Goal: Task Accomplishment & Management: Complete application form

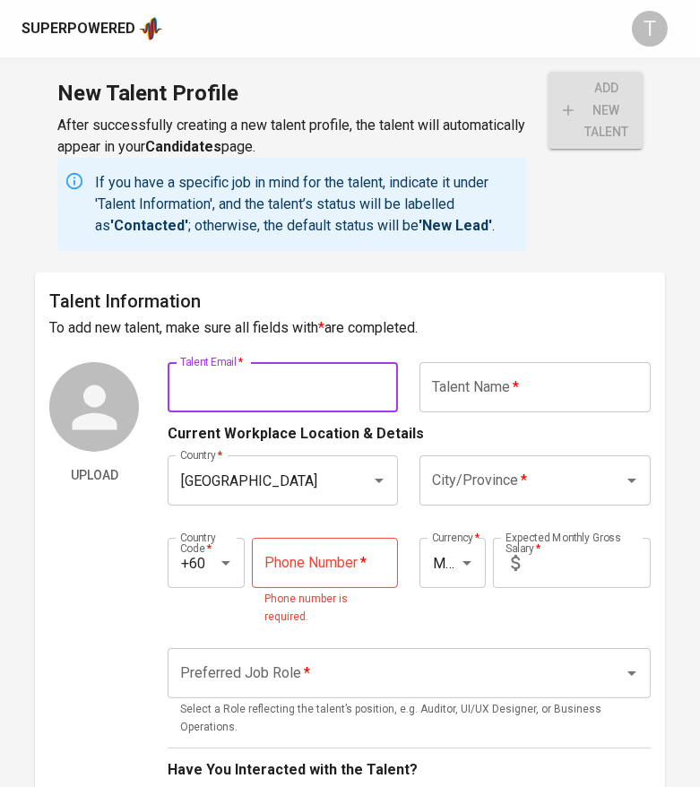
click at [367, 376] on input "text" at bounding box center [283, 387] width 230 height 50
click at [288, 401] on input "text" at bounding box center [283, 387] width 230 height 50
paste input "haniftaib@outlook.com"
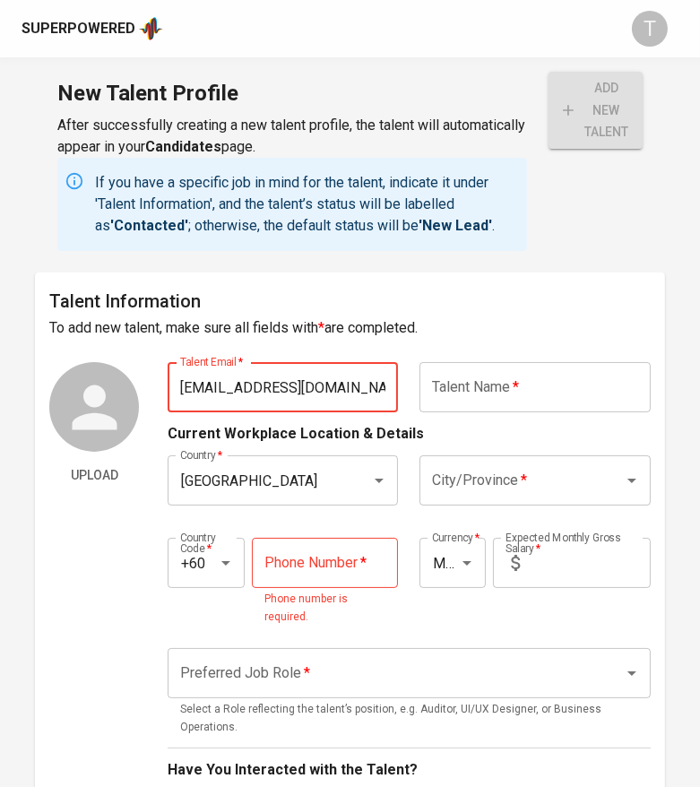
type input "[EMAIL_ADDRESS][DOMAIN_NAME]"
click at [500, 406] on input "text" at bounding box center [534, 387] width 230 height 50
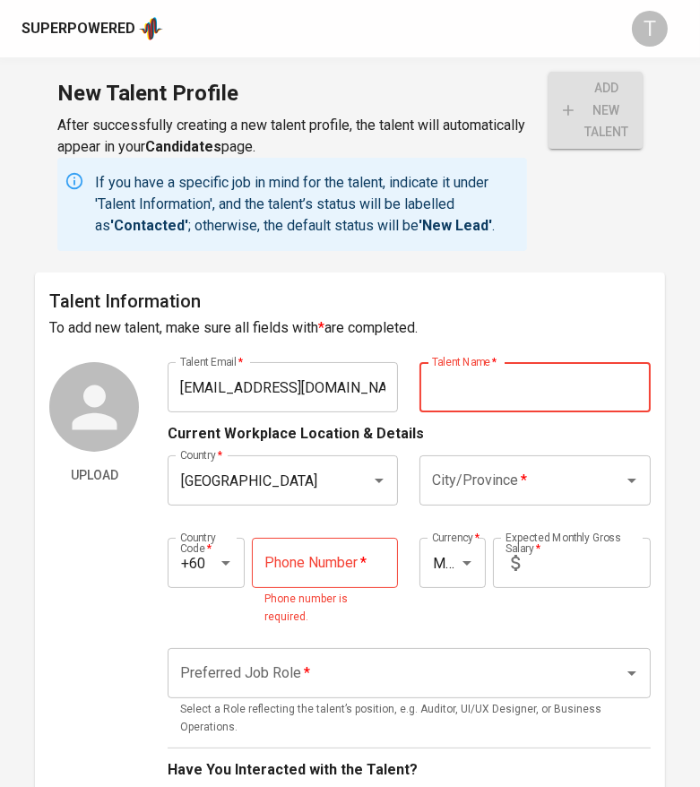
click at [461, 389] on input "text" at bounding box center [534, 387] width 230 height 50
type input "m"
paste input "ohd Hanif Bin Mohd Taib"
type input "[PERSON_NAME] Bin [PERSON_NAME]"
click at [476, 482] on input "City/Province   *" at bounding box center [509, 480] width 164 height 34
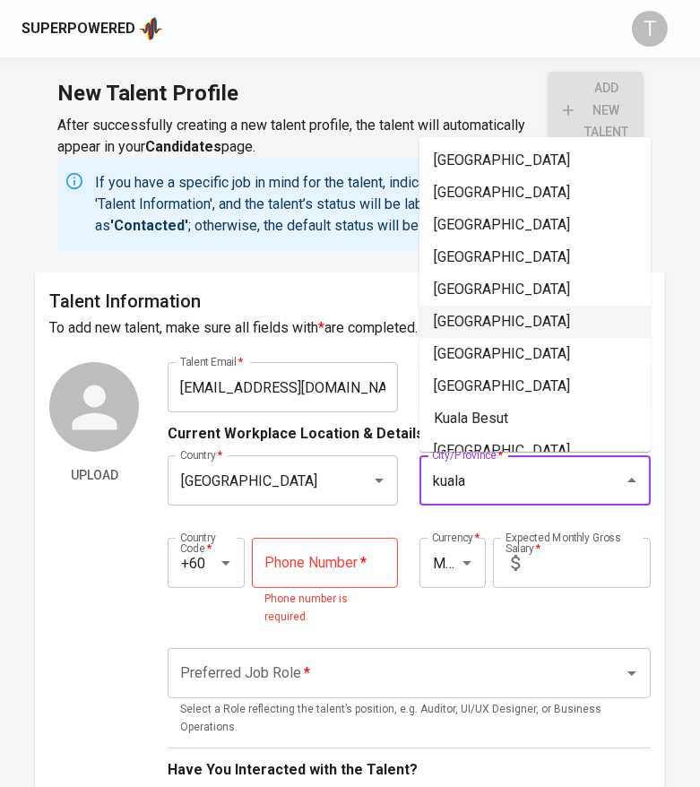
click at [503, 323] on li "[GEOGRAPHIC_DATA]" at bounding box center [534, 322] width 231 height 32
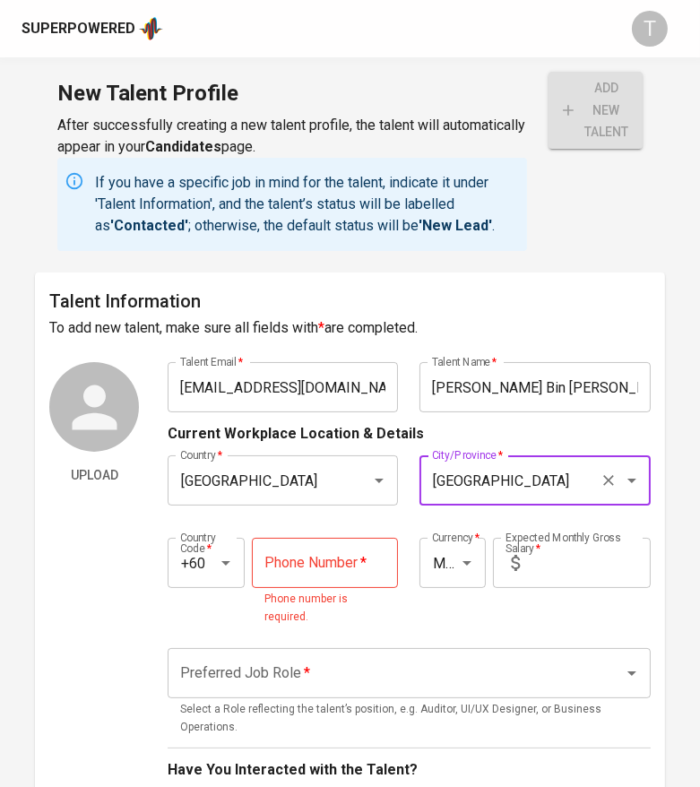
type input "[GEOGRAPHIC_DATA]"
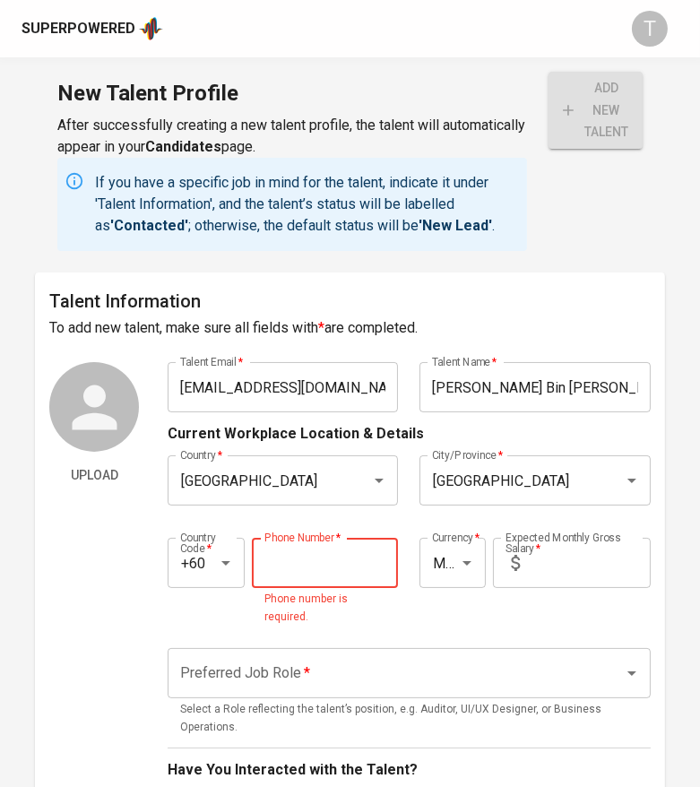
click at [303, 577] on input "tel" at bounding box center [325, 563] width 147 height 50
click at [310, 558] on input "tel" at bounding box center [325, 563] width 147 height 50
paste input "11-2583-0049"
type input "11-2583-0049"
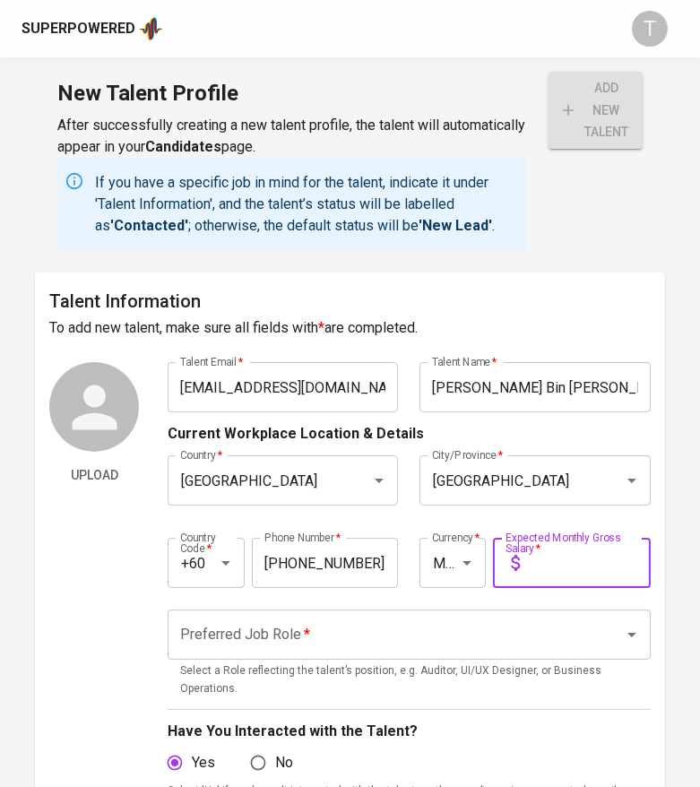
click at [622, 559] on input "text" at bounding box center [589, 563] width 124 height 50
type input "13,500"
click at [308, 643] on input "Preferred Job Role   *" at bounding box center [384, 634] width 417 height 34
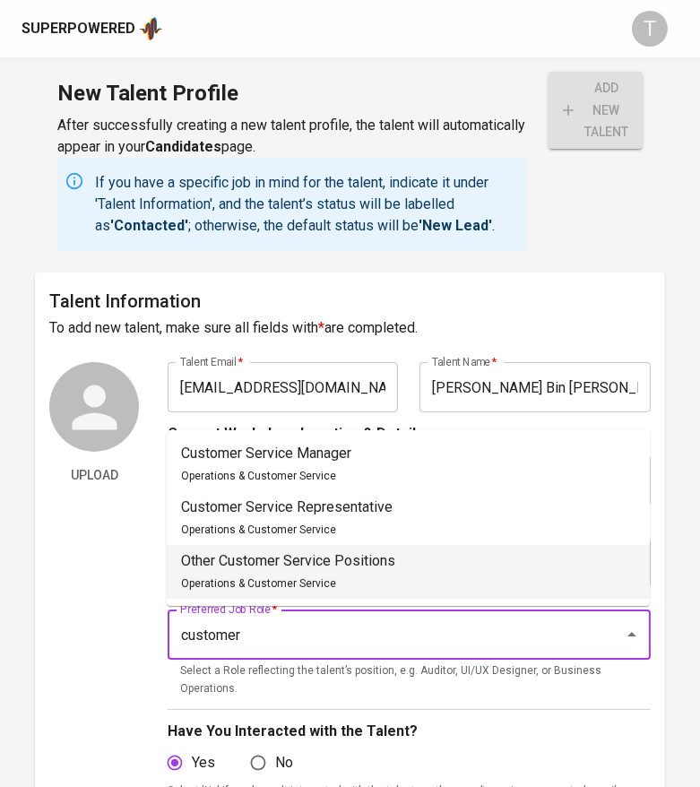
click at [339, 575] on div "Other Customer Service Positions Operations & Customer Service" at bounding box center [288, 571] width 214 height 43
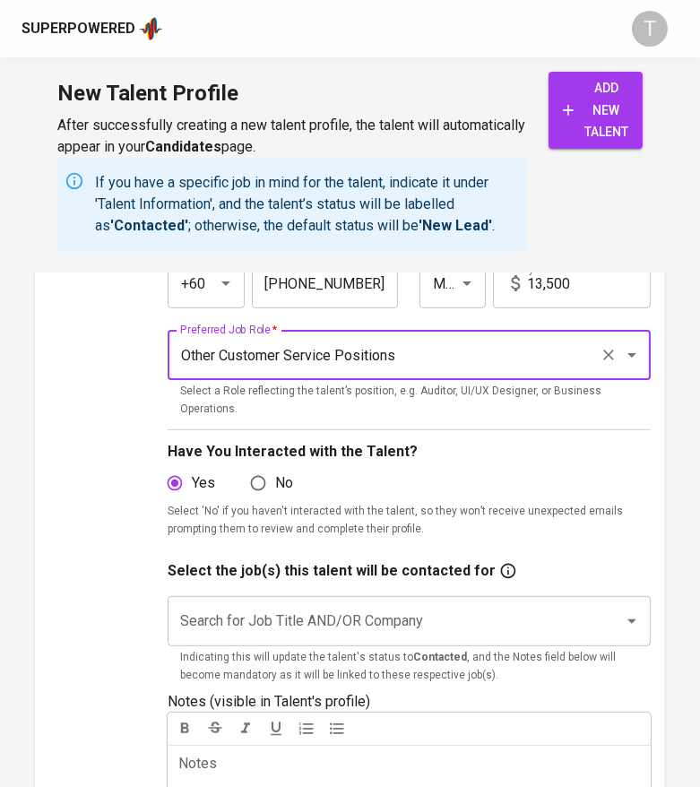
scroll to position [312, 0]
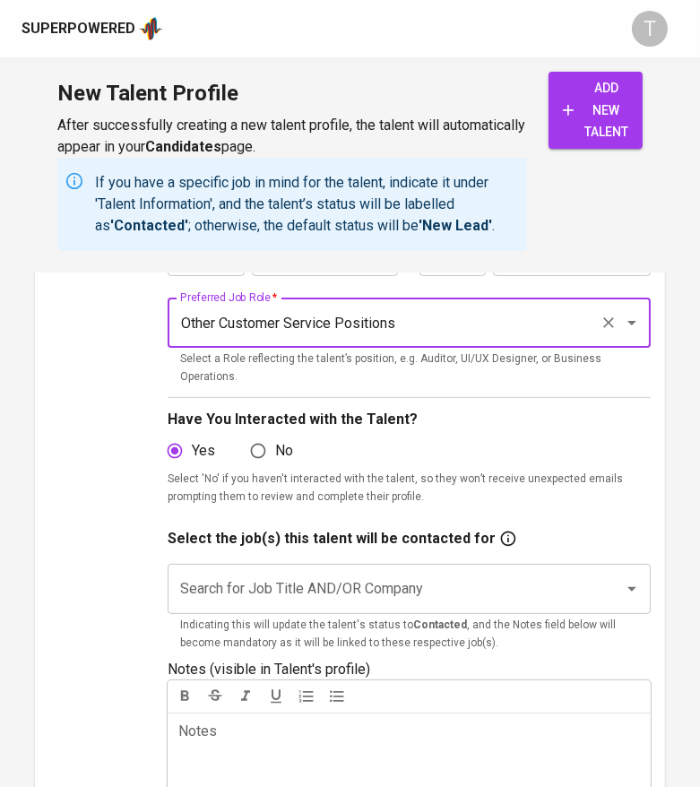
type input "Other Customer Service Positions"
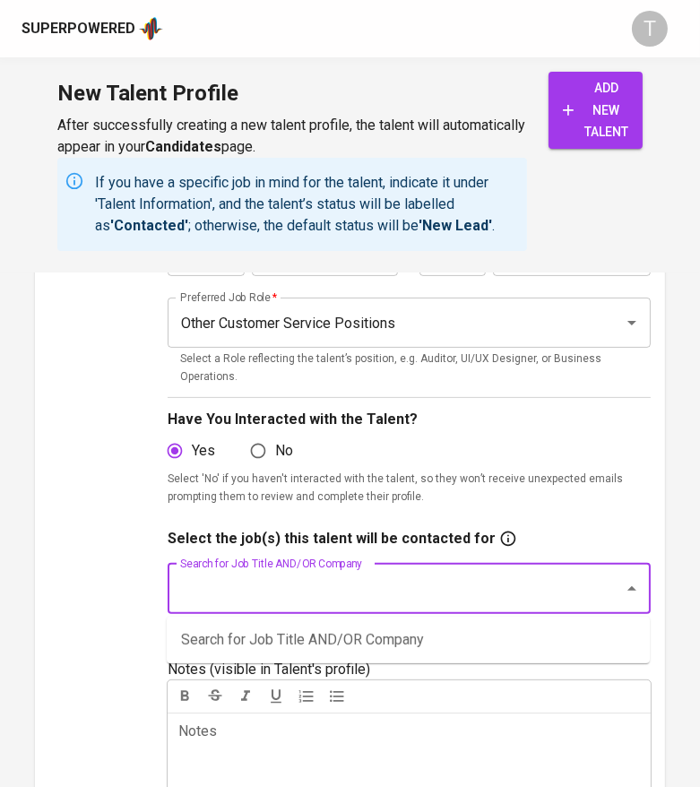
click at [339, 575] on input "Search for Job Title AND/OR Company" at bounding box center [384, 589] width 417 height 34
type input "customer success"
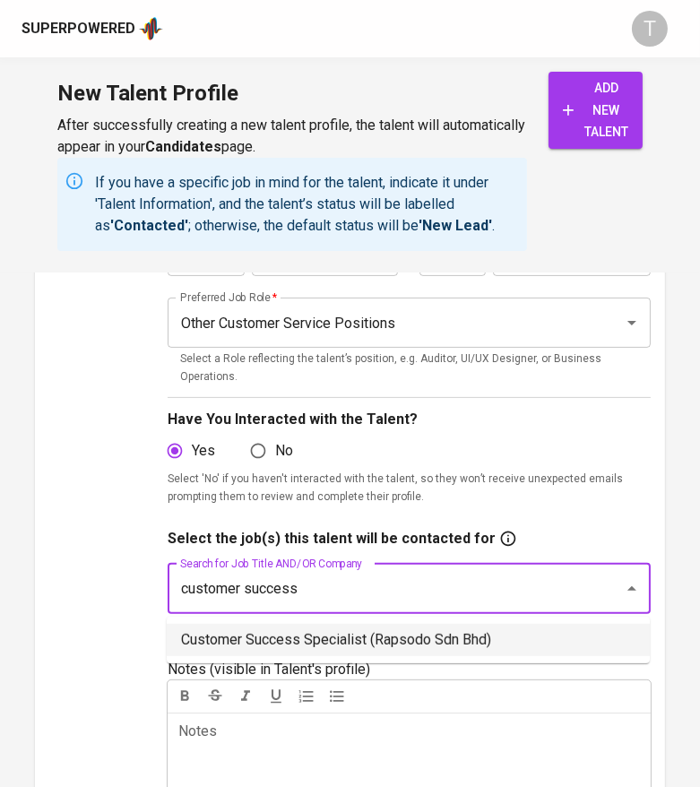
click at [320, 637] on li "Customer Success Specialist (Rapsodo Sdn Bhd)" at bounding box center [408, 640] width 483 height 32
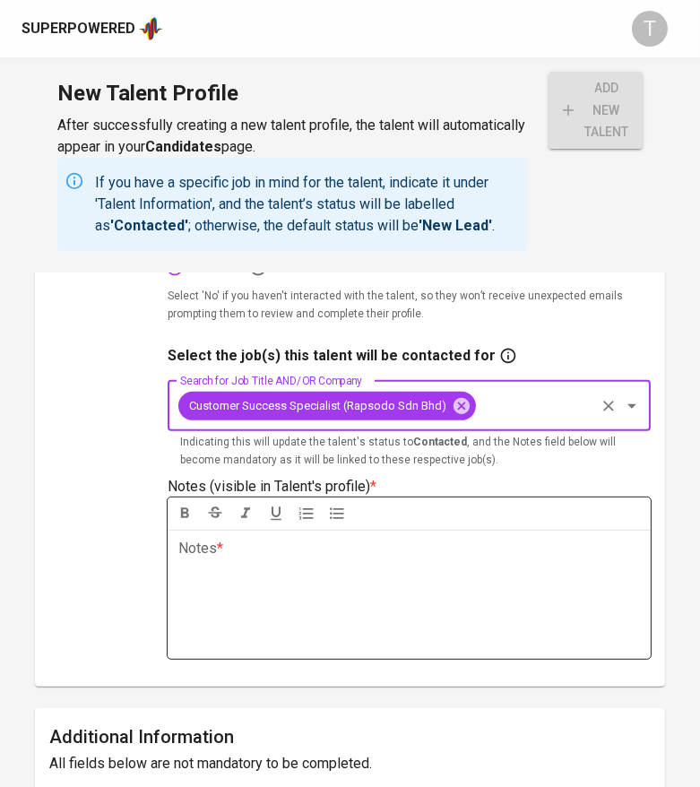
scroll to position [500, 0]
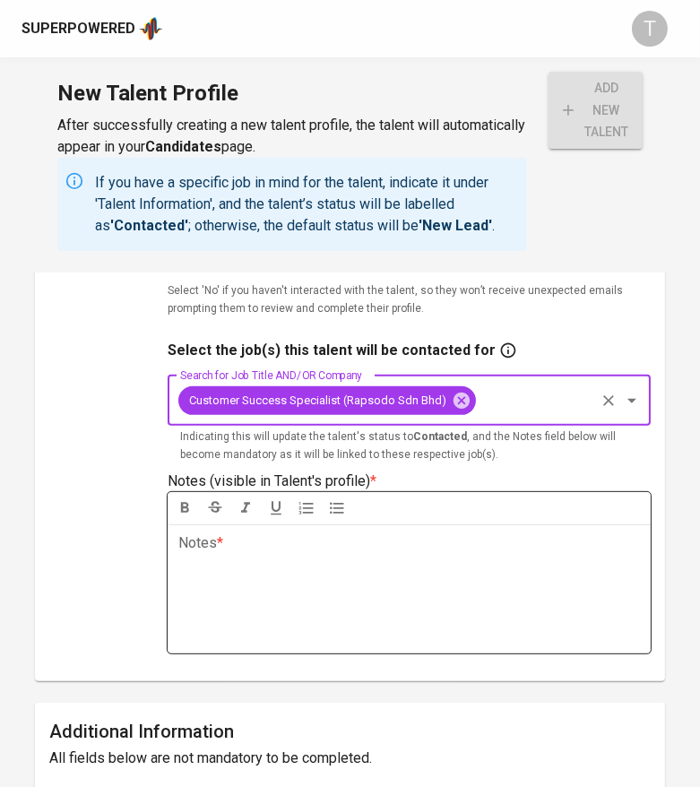
click at [313, 572] on div "Notes * ﻿" at bounding box center [409, 588] width 483 height 129
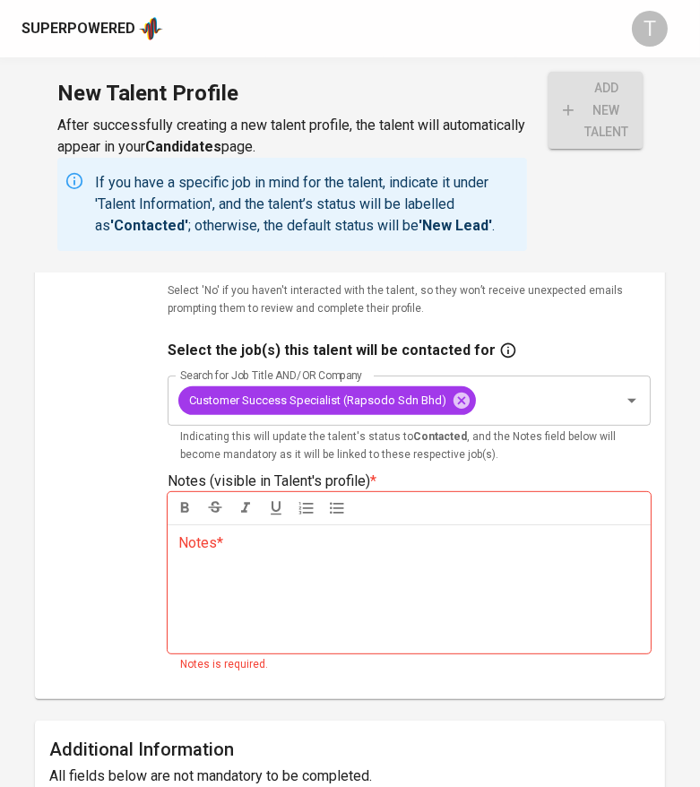
click at [298, 548] on p "Notes * ﻿" at bounding box center [408, 543] width 461 height 22
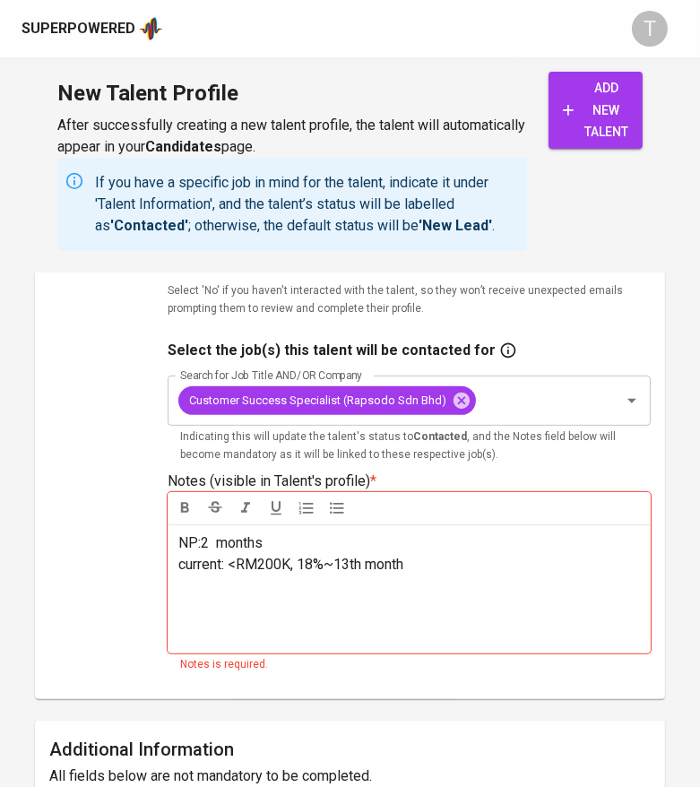
click at [329, 562] on span "current: <RM200K, 18%~13th month" at bounding box center [290, 564] width 225 height 17
click at [463, 554] on p "current: <RM200K, 18%bonus~13th month" at bounding box center [408, 565] width 461 height 22
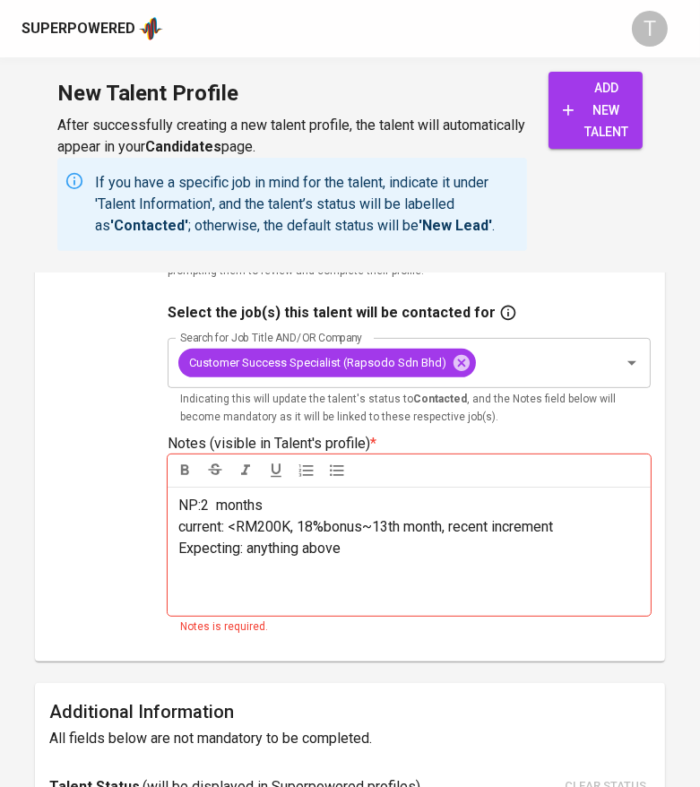
scroll to position [542, 0]
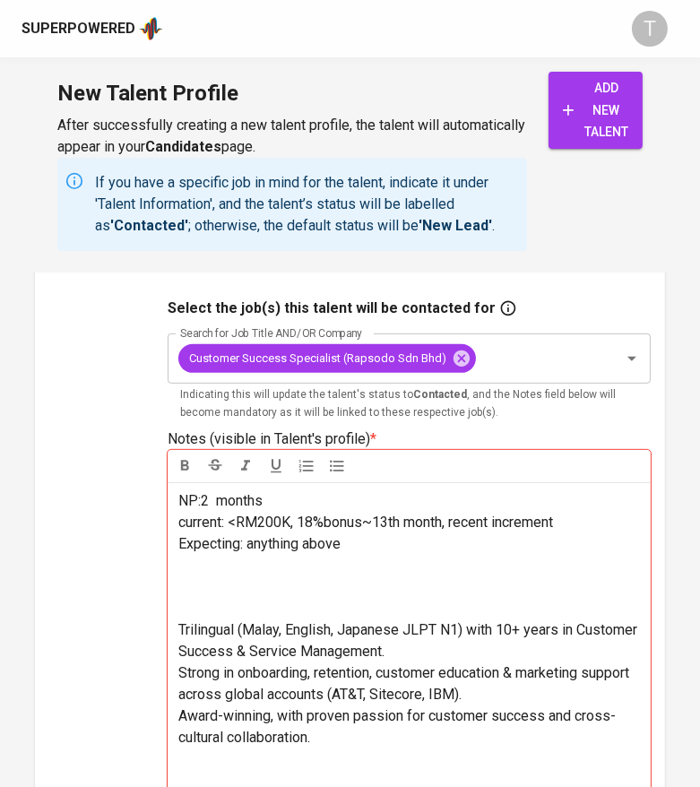
click at [442, 540] on p "Expecting: anything above" at bounding box center [408, 544] width 461 height 22
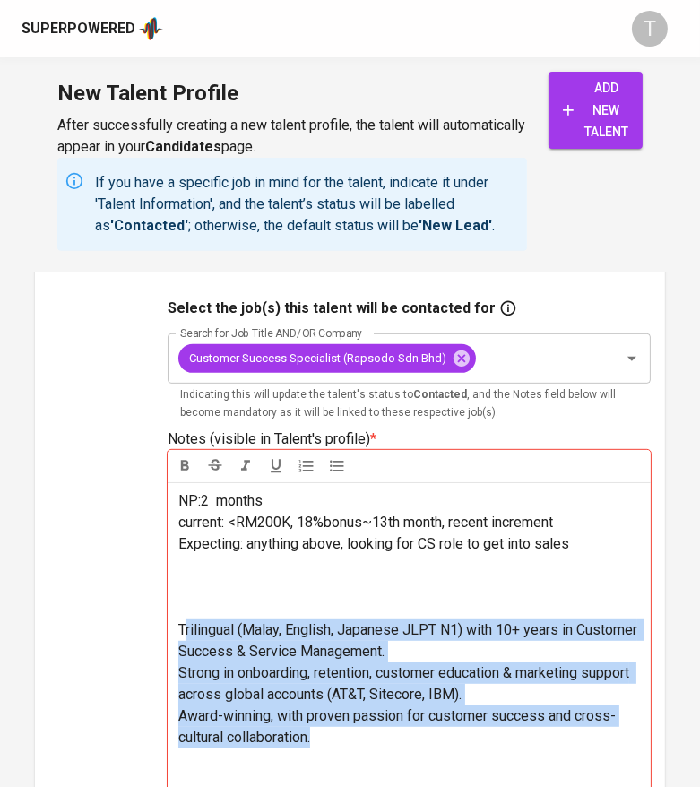
drag, startPoint x: 182, startPoint y: 625, endPoint x: 348, endPoint y: 740, distance: 201.6
click at [348, 740] on div "NP:2 months current: <RM200K, 18%bonus~13th month, recent increment Expecting: …" at bounding box center [409, 651] width 483 height 338
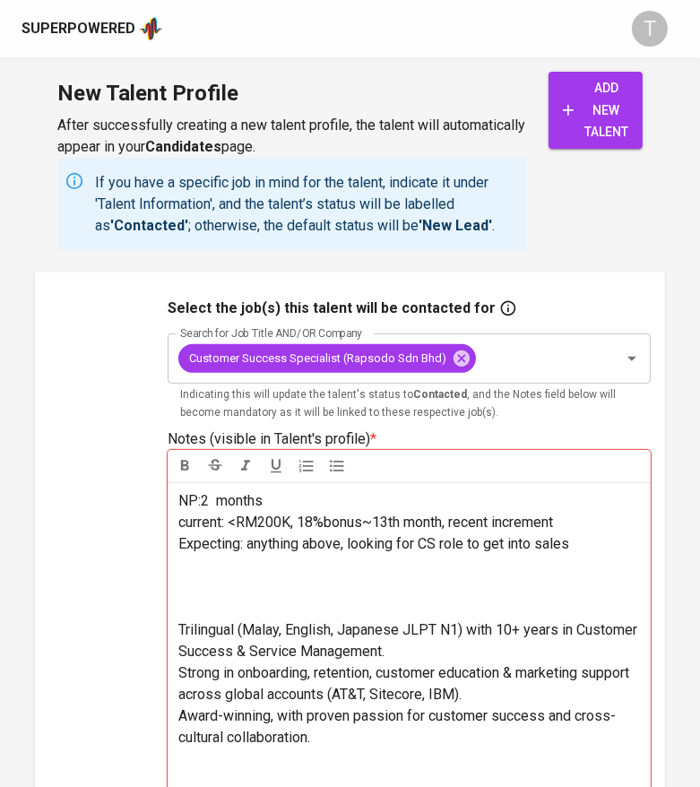
click at [181, 627] on span "Trilingual (Malay, English, Japanese JLPT N1) with 10+ years in Customer Succes…" at bounding box center [409, 640] width 462 height 39
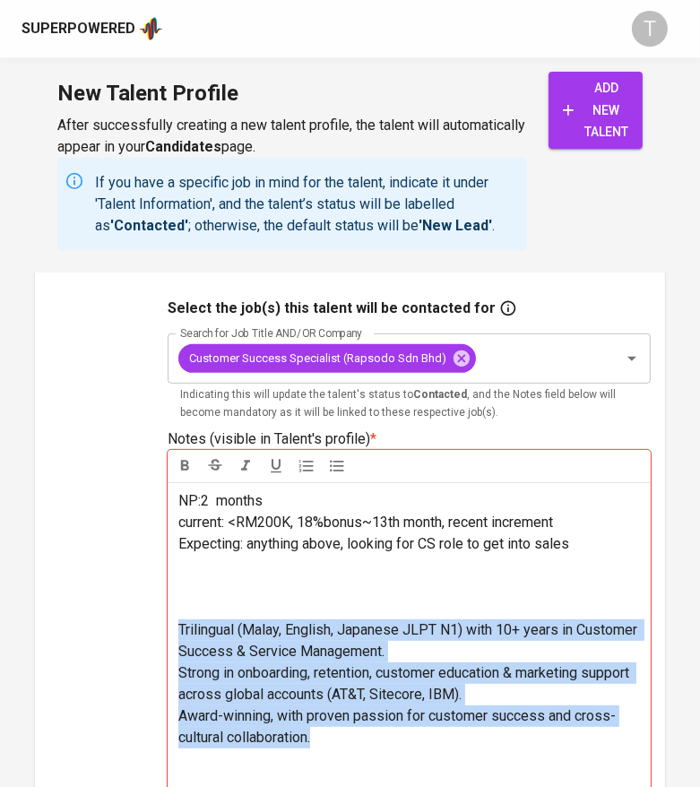
drag, startPoint x: 181, startPoint y: 627, endPoint x: 339, endPoint y: 733, distance: 189.9
click at [339, 733] on div "NP:2 months current: <RM200K, 18%bonus~13th month, recent increment Expecting: …" at bounding box center [409, 651] width 483 height 338
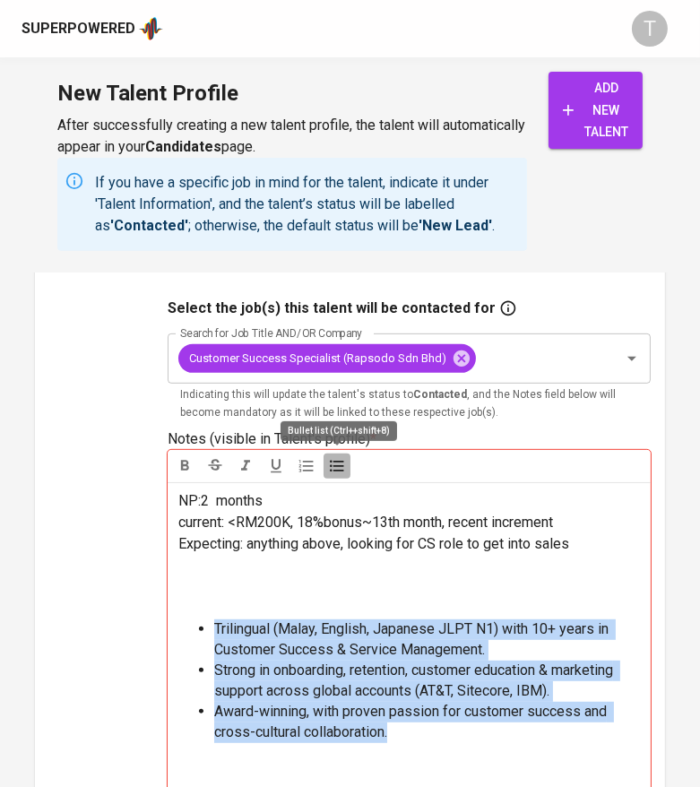
click at [330, 467] on icon "button" at bounding box center [337, 466] width 18 height 18
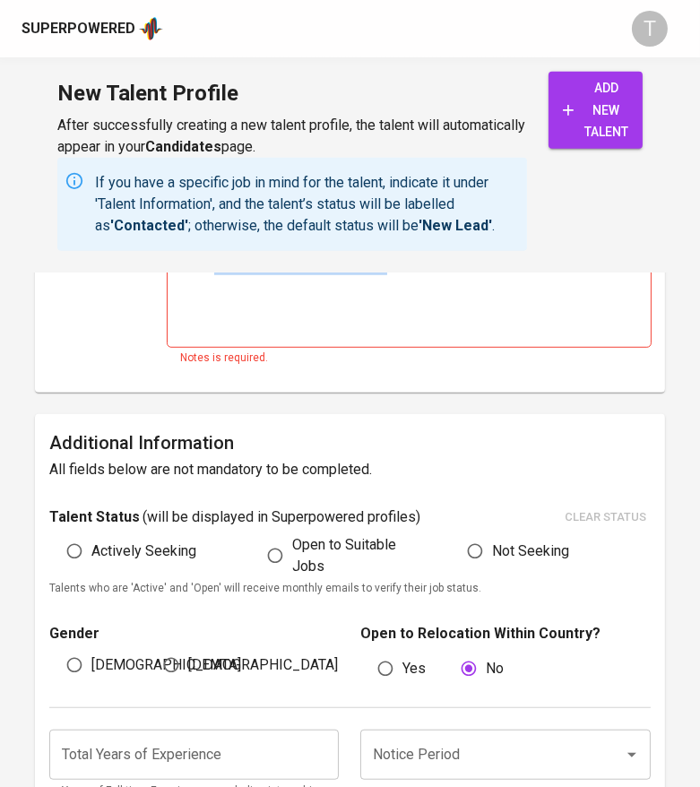
scroll to position [1011, 0]
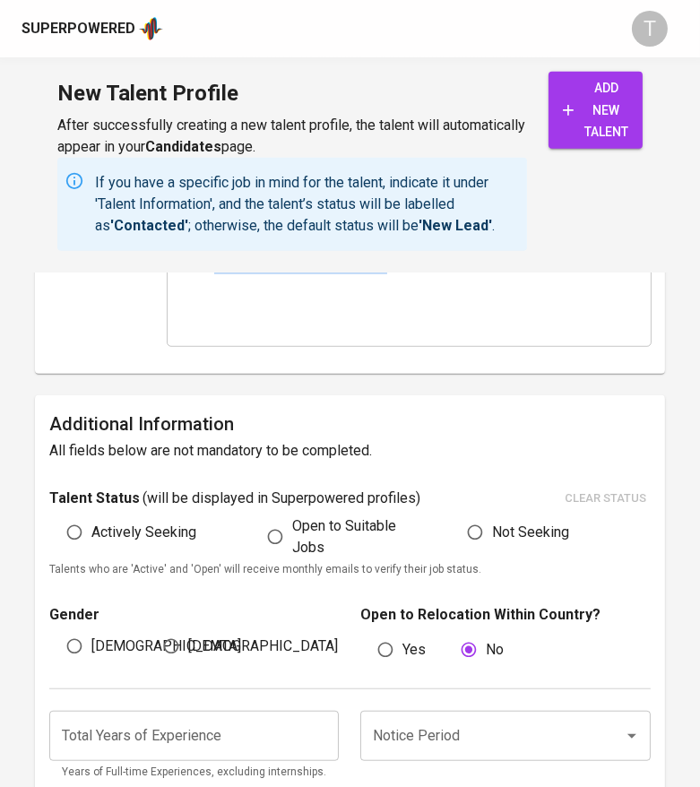
click at [84, 551] on div "Actively Seeking" at bounding box center [149, 536] width 201 height 43
click at [106, 638] on span "[DEMOGRAPHIC_DATA]" at bounding box center [166, 646] width 150 height 22
click at [91, 638] on input "[DEMOGRAPHIC_DATA]" at bounding box center [74, 646] width 34 height 34
radio input "true"
click at [76, 523] on input "Actively Seeking" at bounding box center [74, 532] width 34 height 34
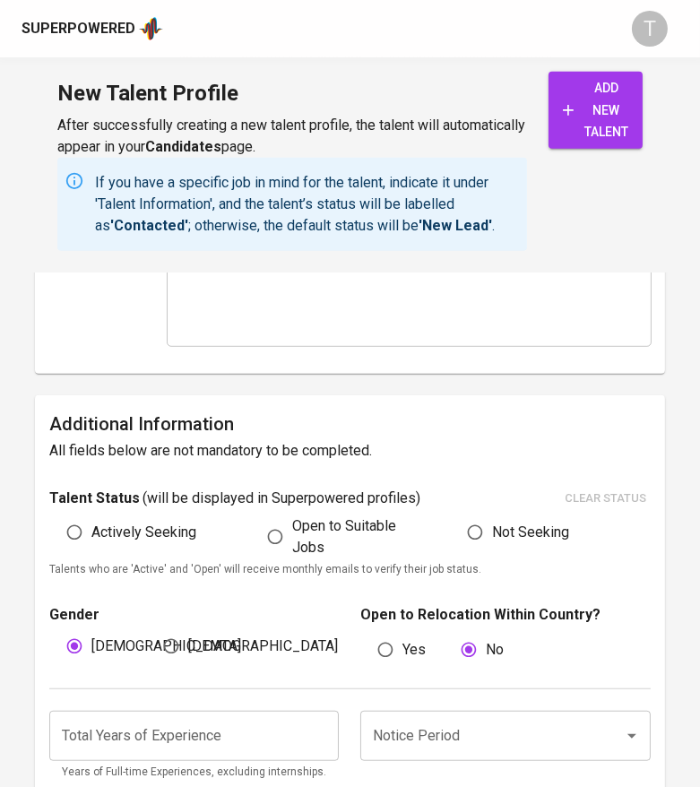
radio input "true"
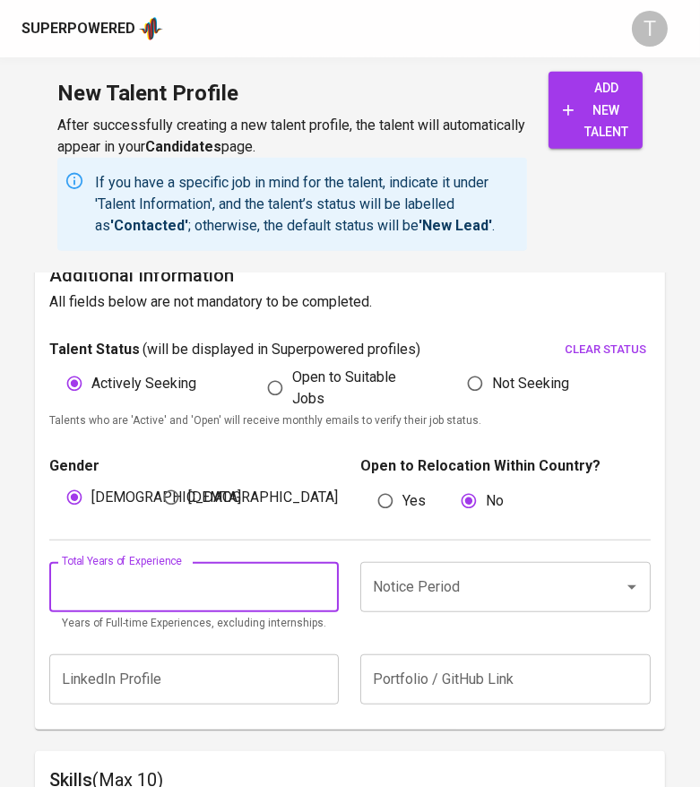
click at [113, 599] on input "number" at bounding box center [193, 587] width 289 height 50
type input "10"
click at [397, 578] on input "Notice Period" at bounding box center [479, 587] width 223 height 34
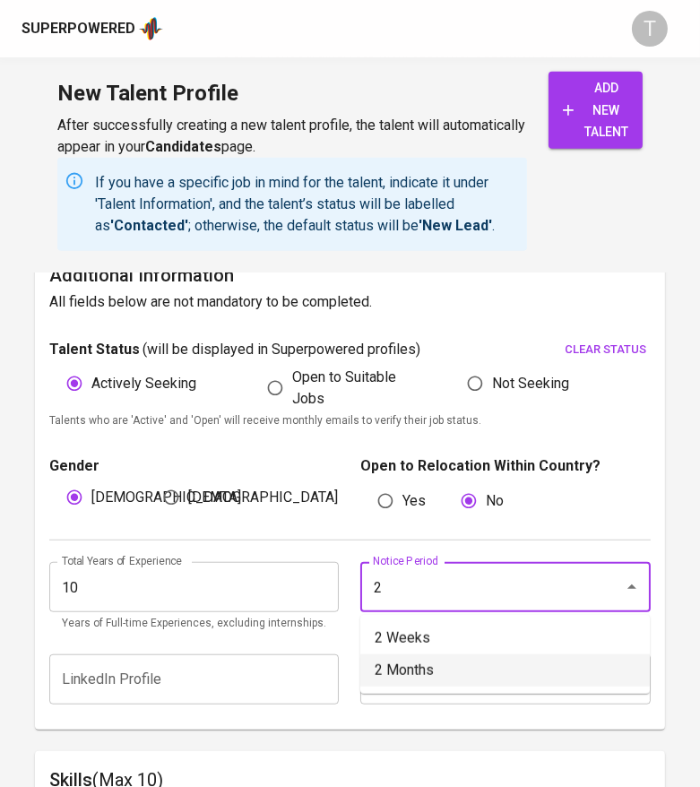
click at [431, 660] on li "2 Months" at bounding box center [504, 670] width 289 height 32
type input "2 Months"
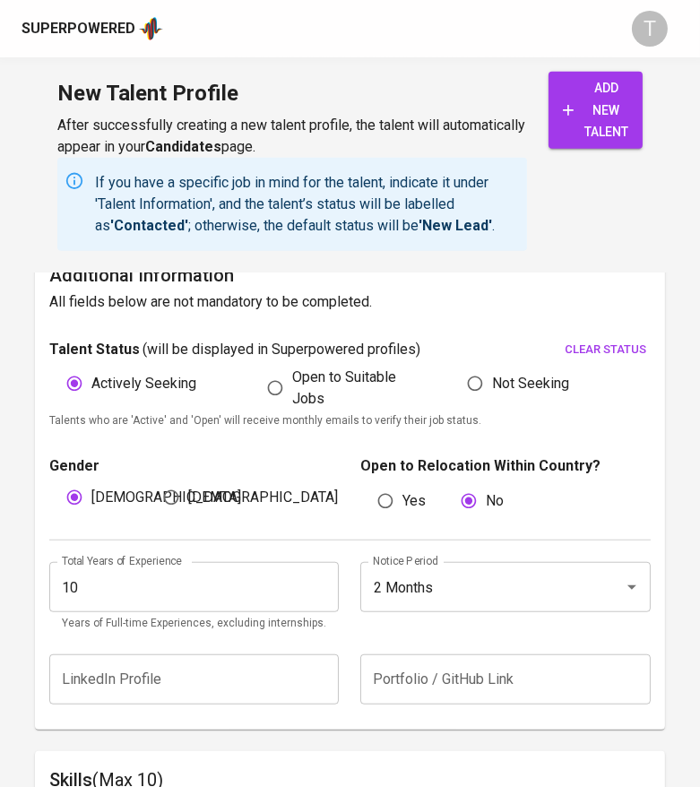
click at [149, 577] on input "10" at bounding box center [193, 587] width 289 height 50
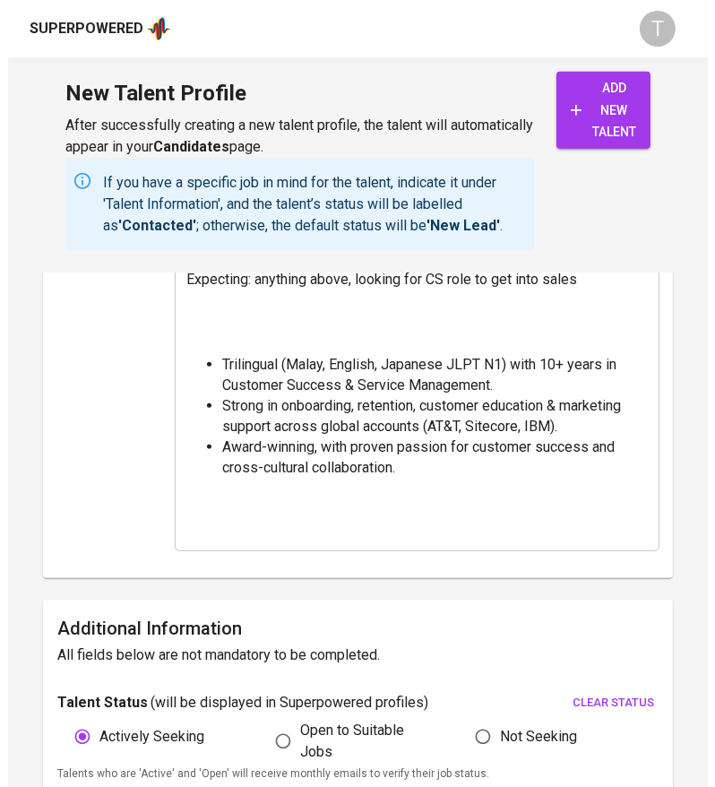
scroll to position [1446, 0]
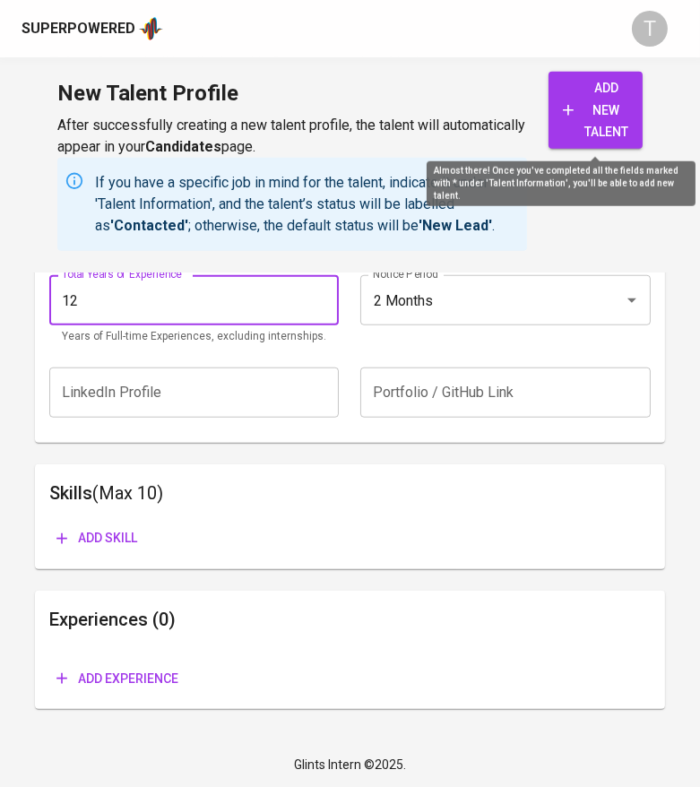
type input "12"
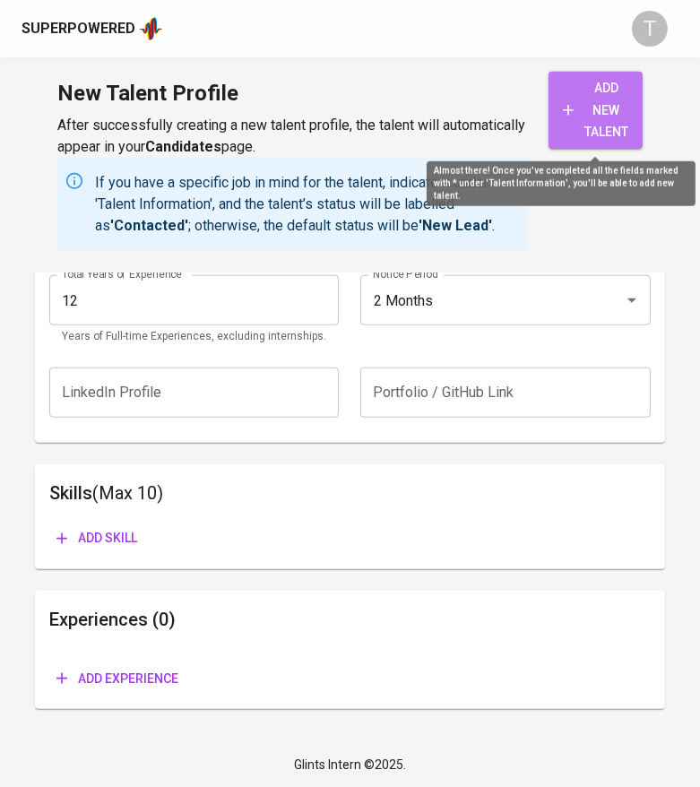
click at [591, 101] on span "add new talent" at bounding box center [595, 110] width 65 height 66
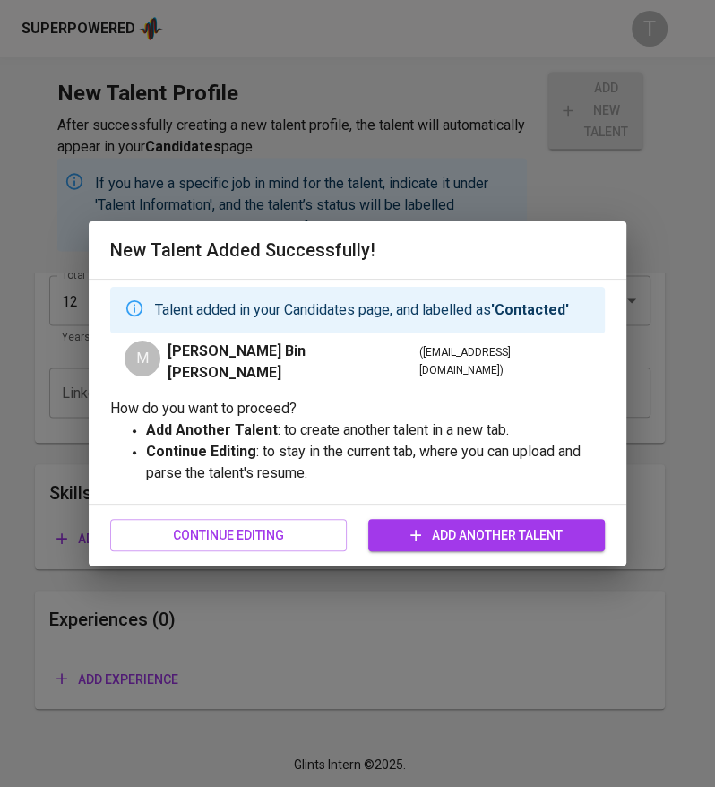
click at [314, 535] on span "Continue Editing" at bounding box center [229, 535] width 208 height 22
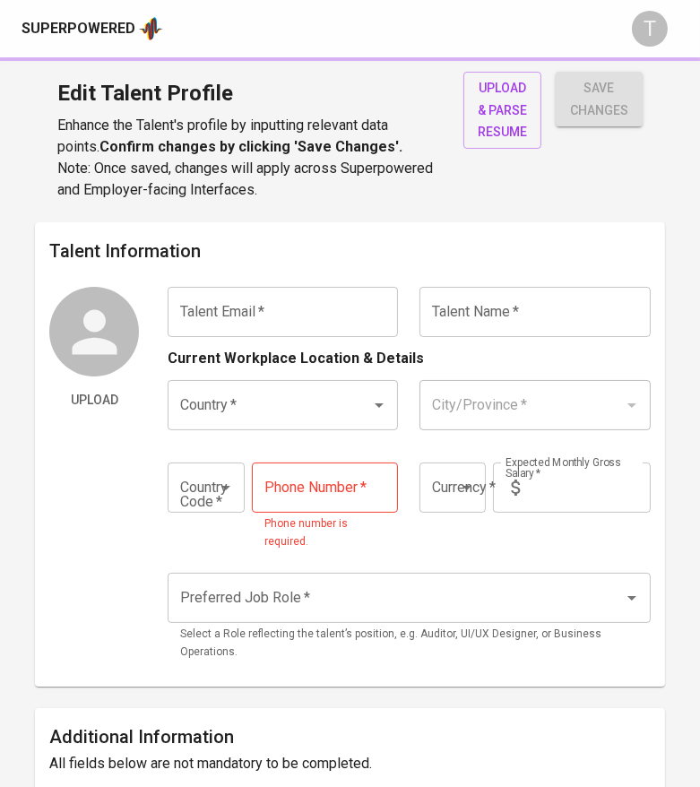
type input "haniftaib@outlook.com"
type input "Mohd Hanif Bin Mohd Taib"
type input "[GEOGRAPHIC_DATA]"
type input "+60"
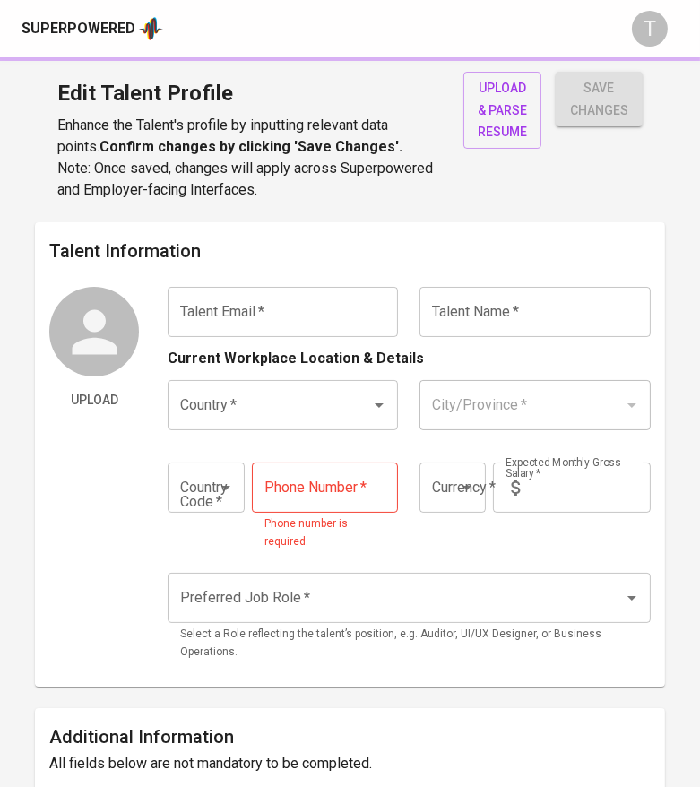
type input "11-2583-0049"
type input "MYR"
type input "13,500"
type input "Other Customer Service Positions"
radio input "true"
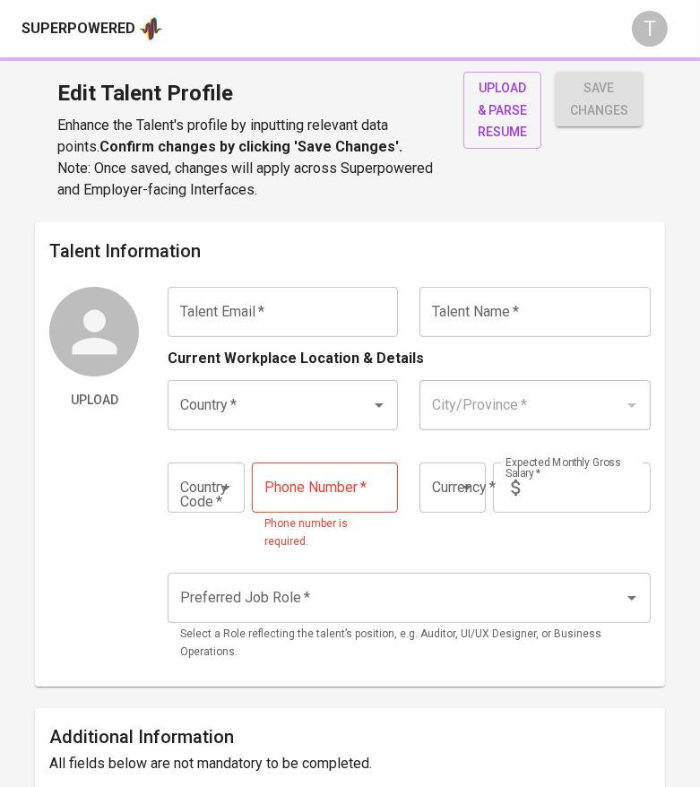
radio input "true"
type input "12"
type input "2 Months"
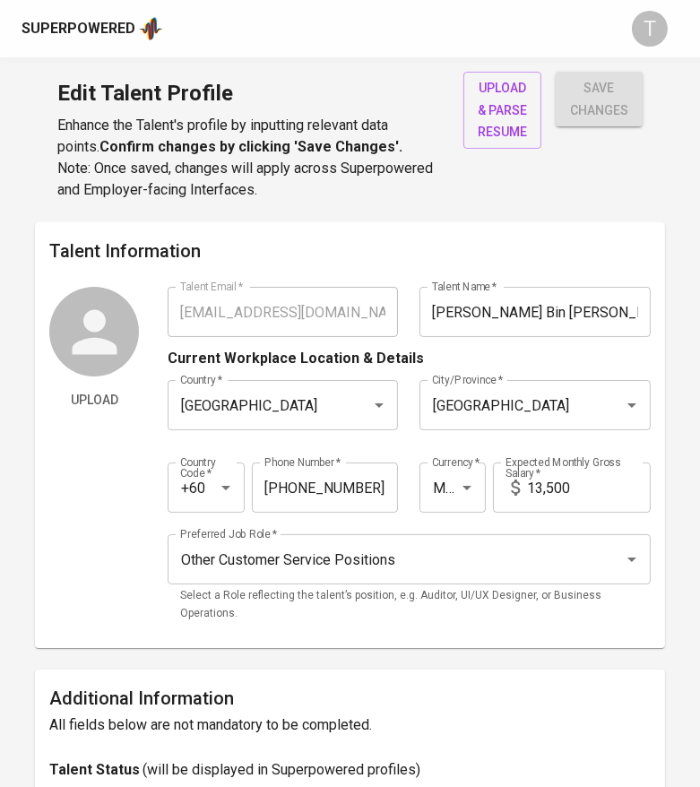
click at [502, 100] on span "upload & parse resume" at bounding box center [502, 110] width 49 height 66
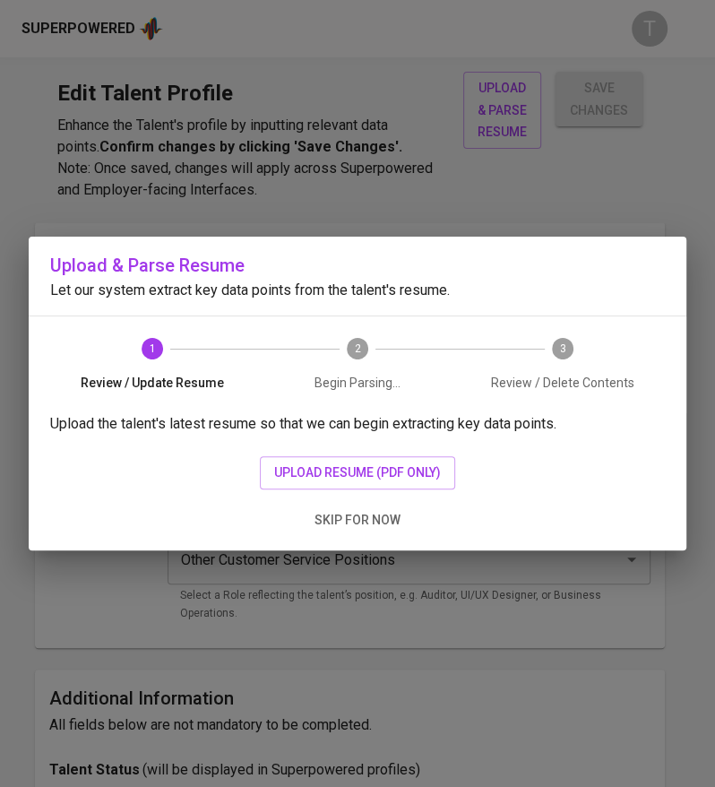
click at [338, 469] on span "upload resume (pdf only)" at bounding box center [357, 472] width 167 height 22
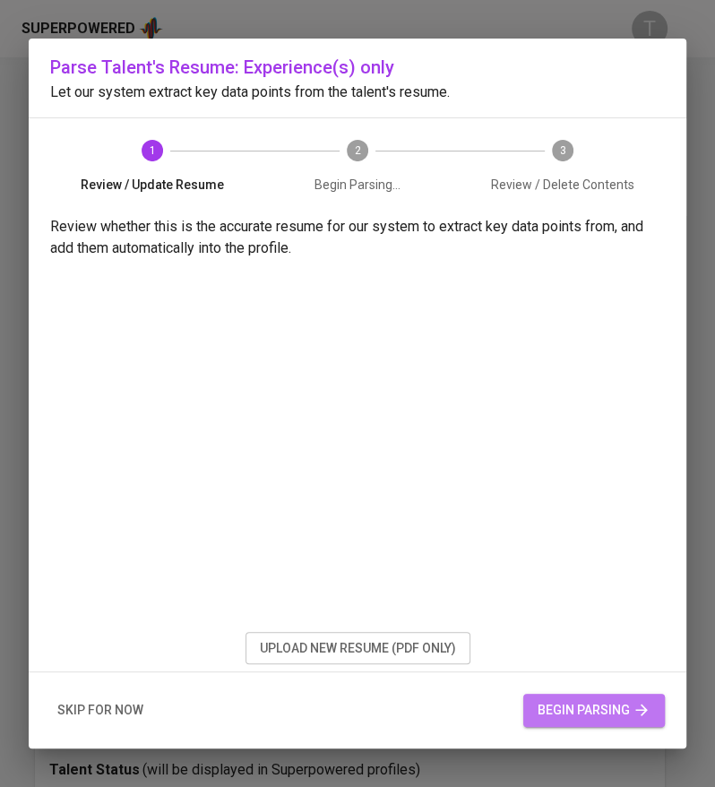
click at [599, 715] on span "begin parsing" at bounding box center [594, 710] width 113 height 22
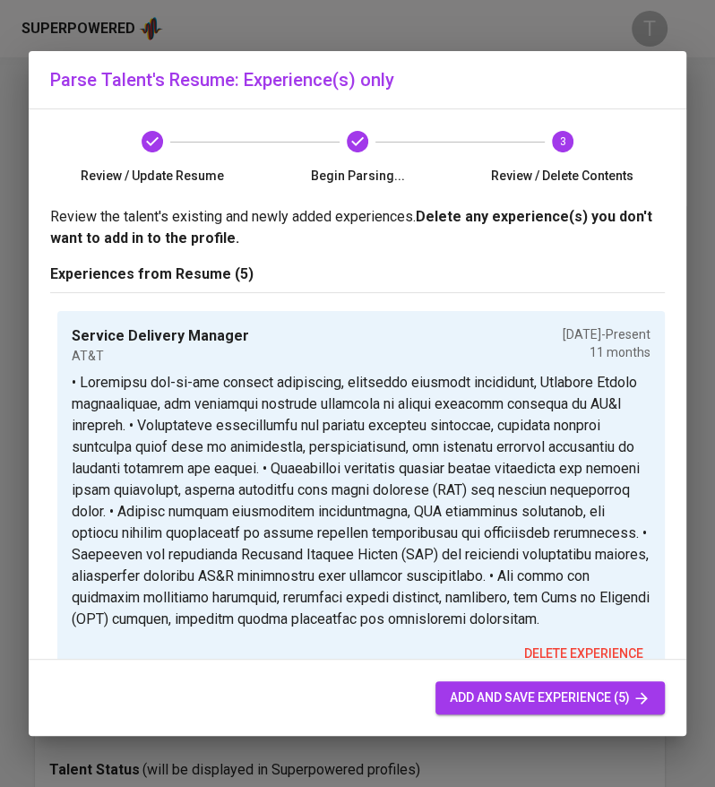
click at [510, 698] on span "add and save experience (5)" at bounding box center [550, 697] width 201 height 22
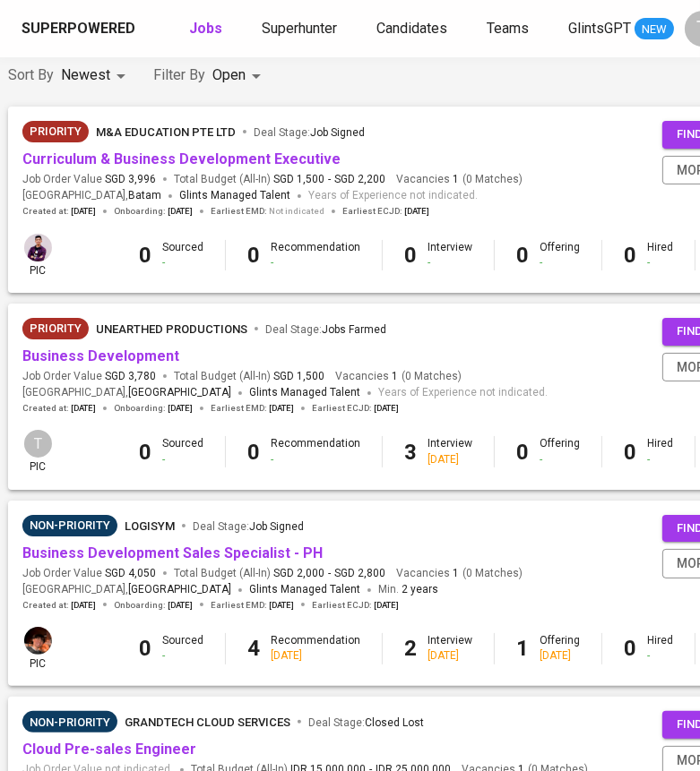
scroll to position [157, 318]
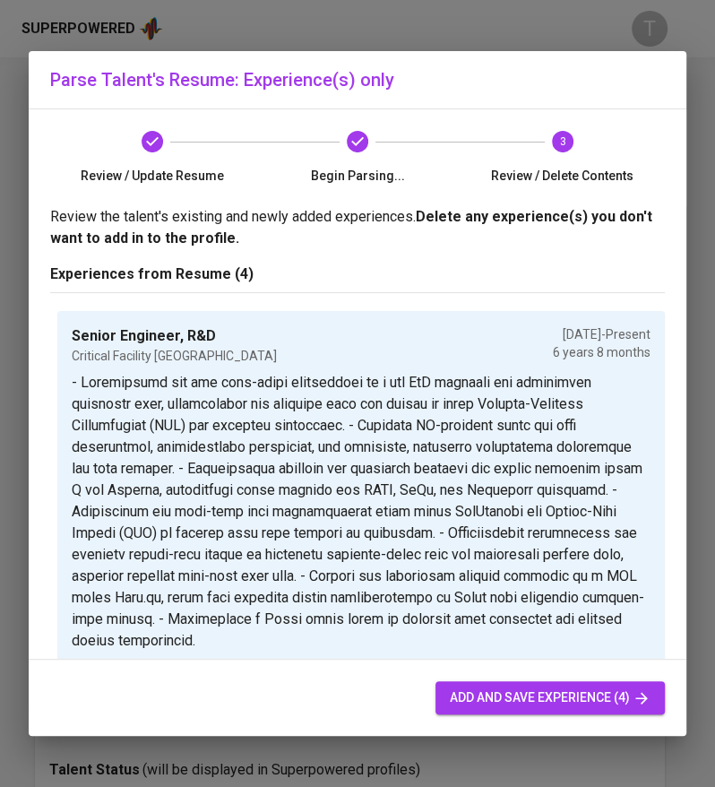
click at [518, 682] on button "add and save experience (4)" at bounding box center [549, 697] width 229 height 33
click at [487, 687] on span "add and save experience (4)" at bounding box center [550, 697] width 201 height 22
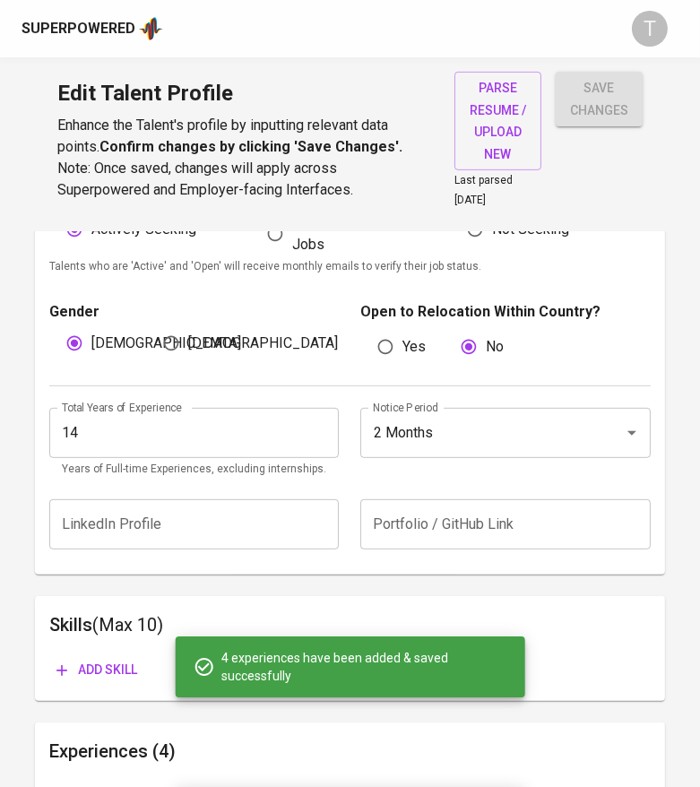
scroll to position [1129, 0]
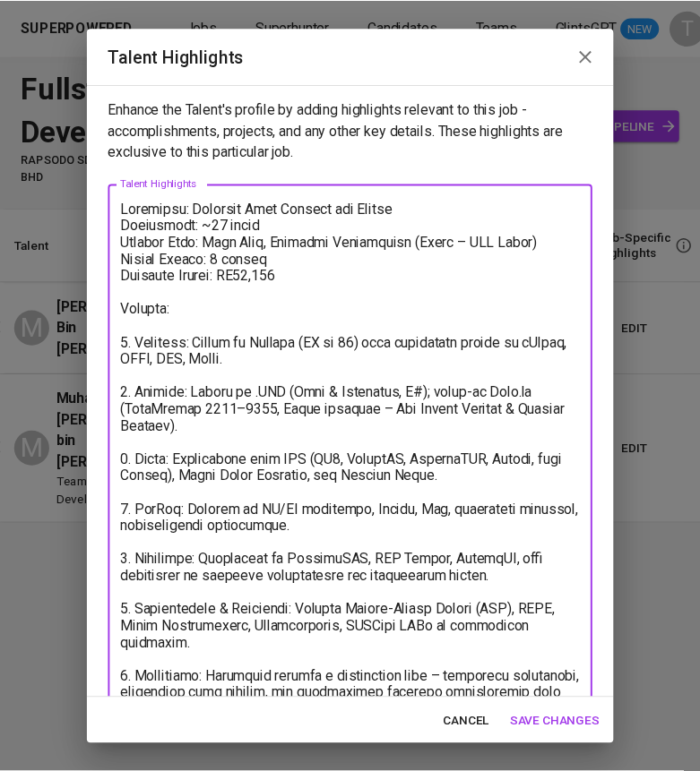
scroll to position [188, 0]
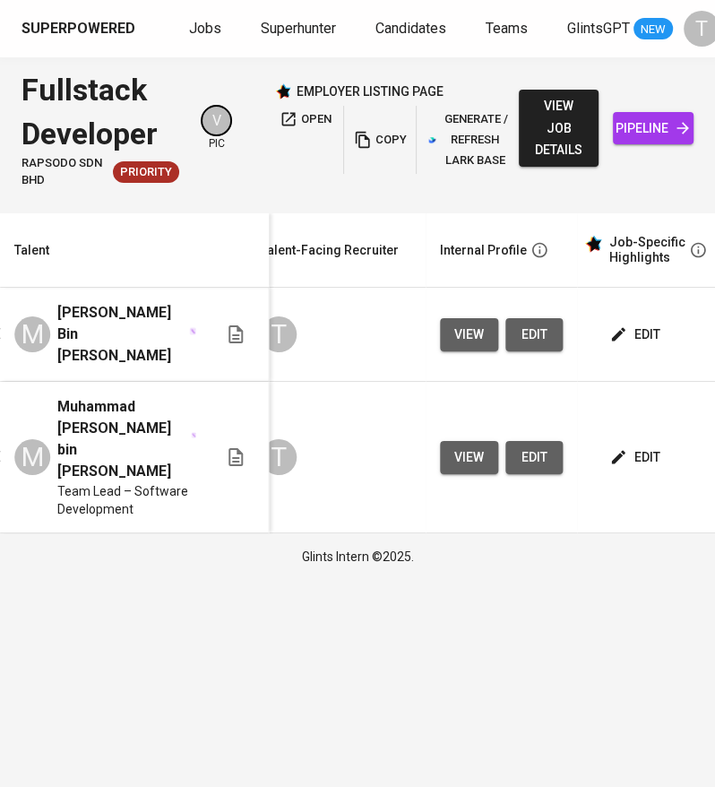
click at [202, 37] on link "Jobs" at bounding box center [207, 29] width 36 height 22
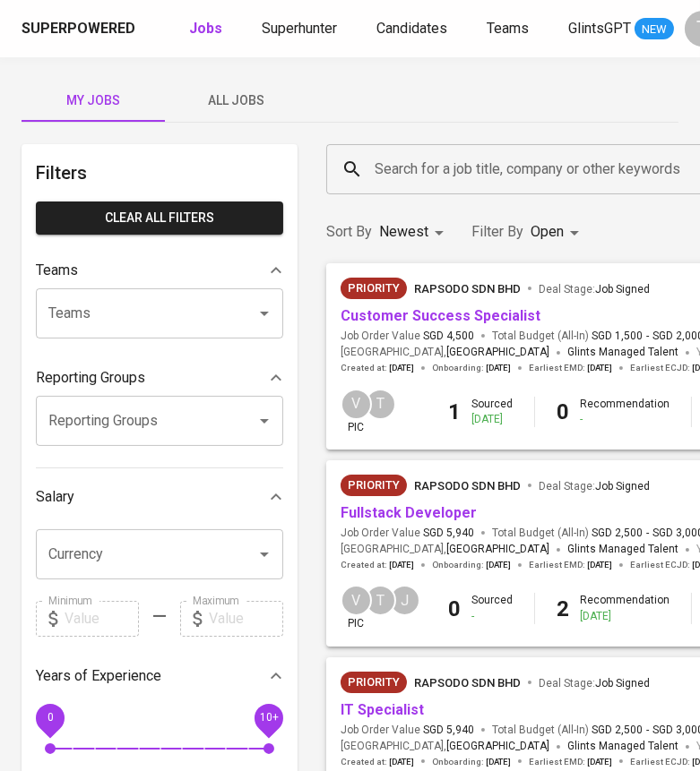
click at [424, 318] on link "Customer Success Specialist" at bounding box center [440, 315] width 200 height 17
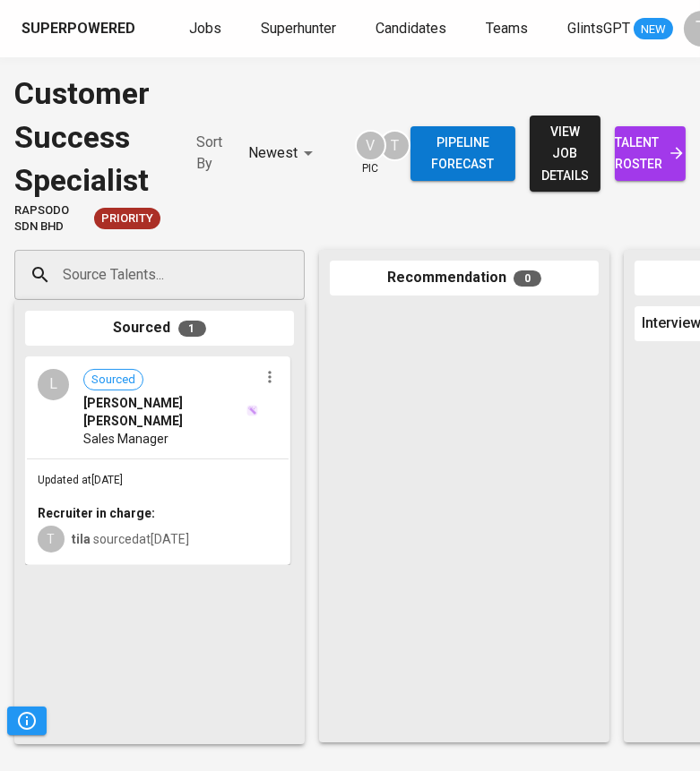
click at [134, 273] on input "Source Talents..." at bounding box center [152, 275] width 188 height 34
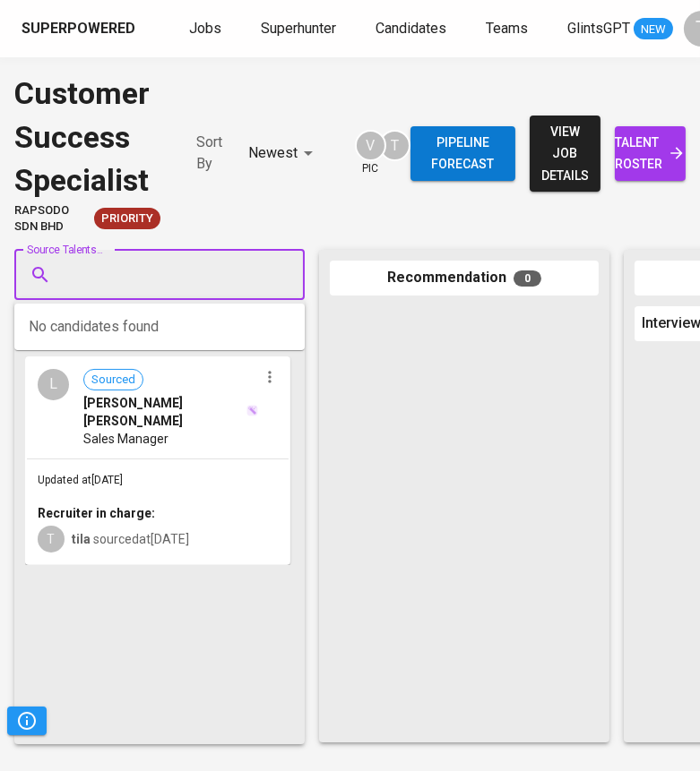
paste input "haniftaib@outlook.com"
type input "haniftaib@outlook.com"
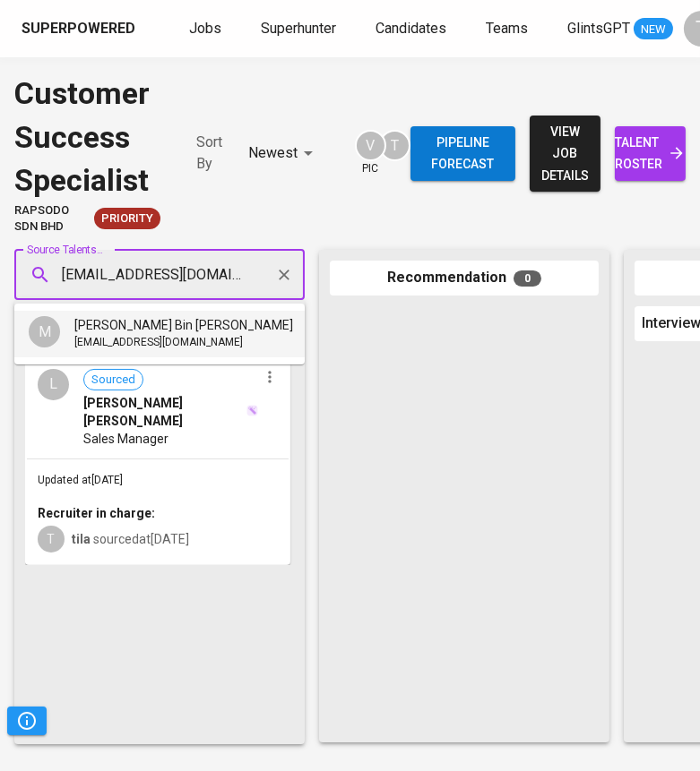
click at [145, 332] on span "Mohd Hanif Bin Mohd Taib" at bounding box center [183, 325] width 219 height 18
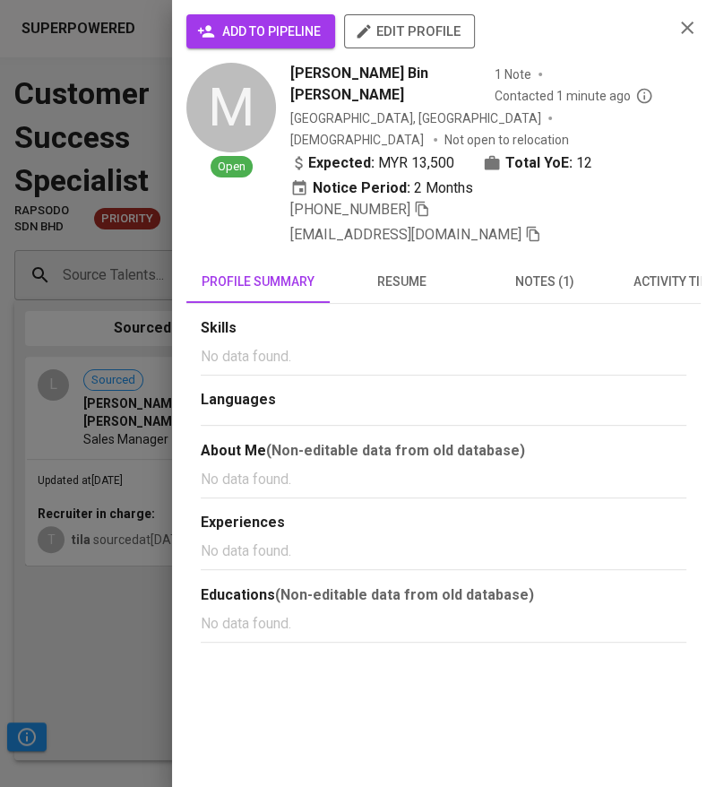
click at [293, 50] on div "add to pipeline edit profile" at bounding box center [422, 38] width 473 height 48
click at [289, 37] on span "add to pipeline" at bounding box center [261, 32] width 120 height 22
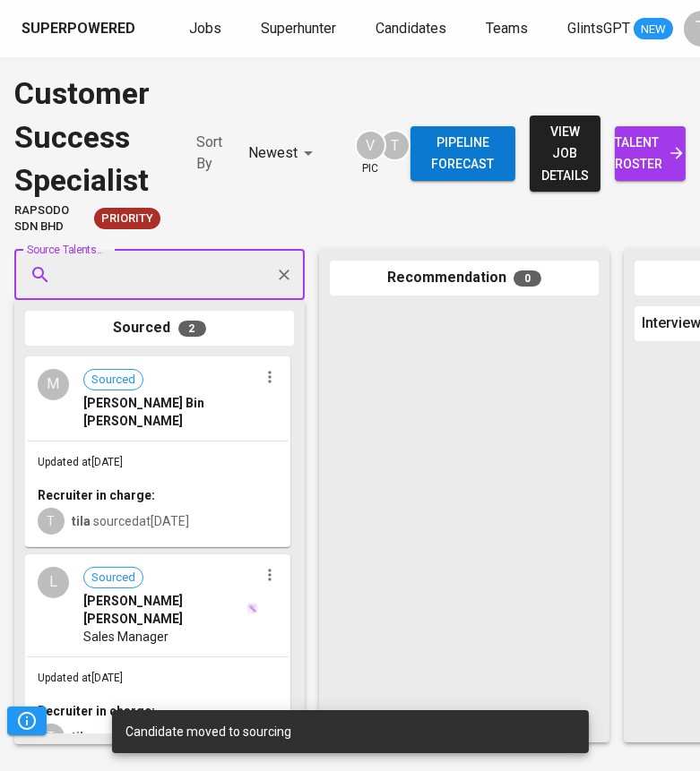
scroll to position [14, 0]
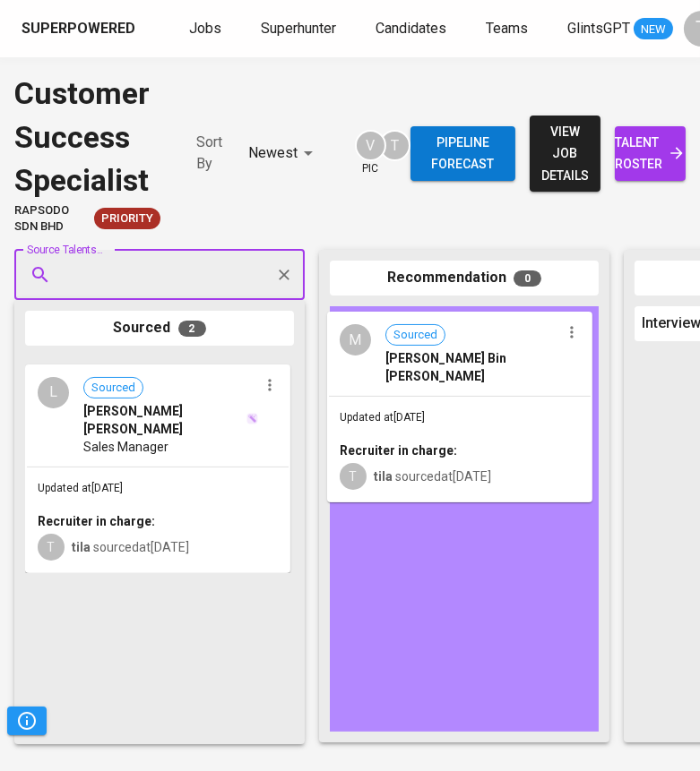
drag, startPoint x: 194, startPoint y: 449, endPoint x: 503, endPoint y: 418, distance: 310.6
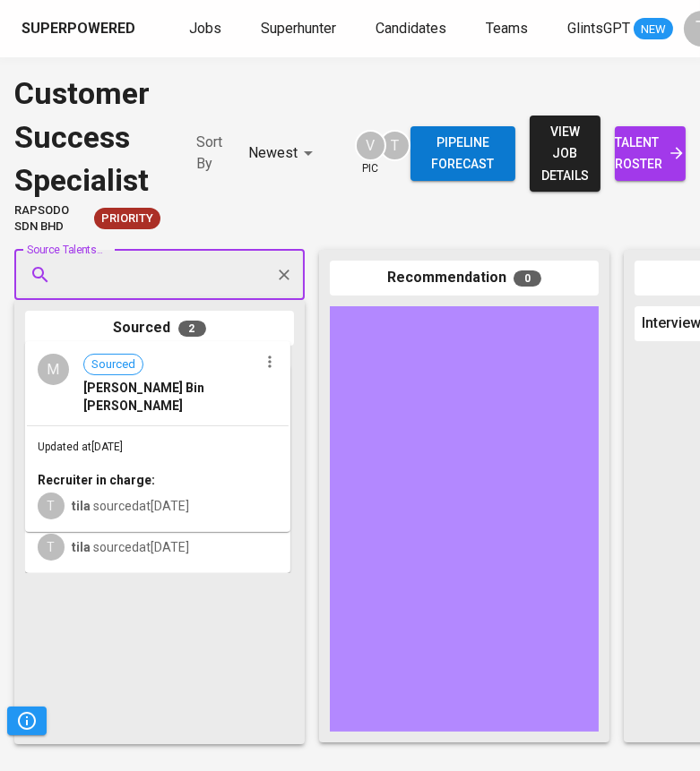
scroll to position [0, 0]
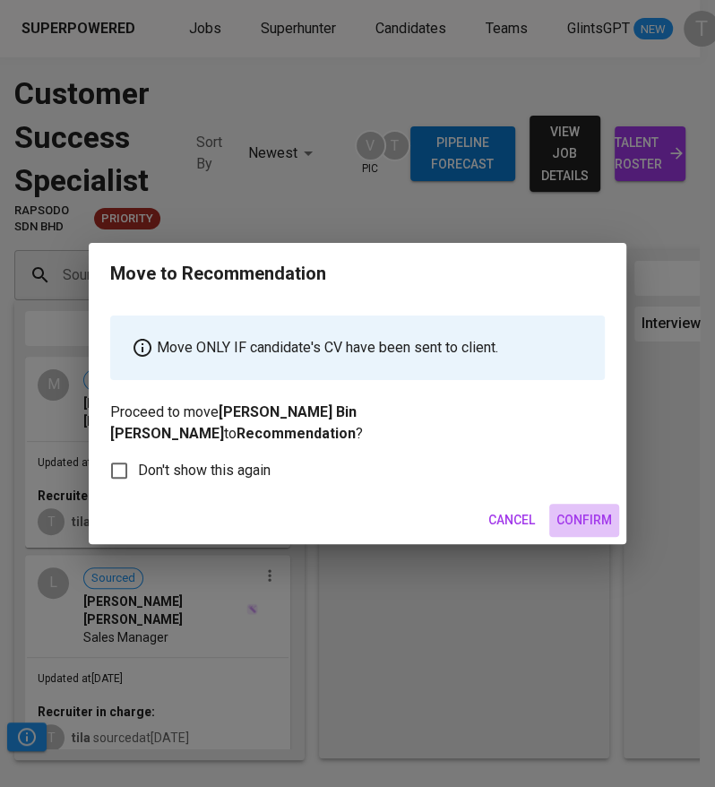
click at [585, 512] on span "Confirm" at bounding box center [584, 520] width 56 height 22
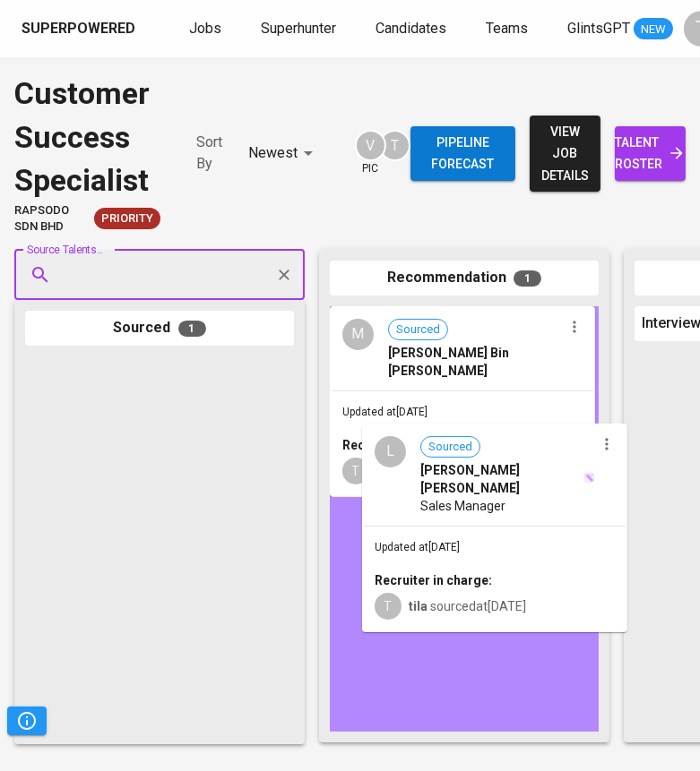
drag, startPoint x: 119, startPoint y: 467, endPoint x: 488, endPoint y: 539, distance: 376.2
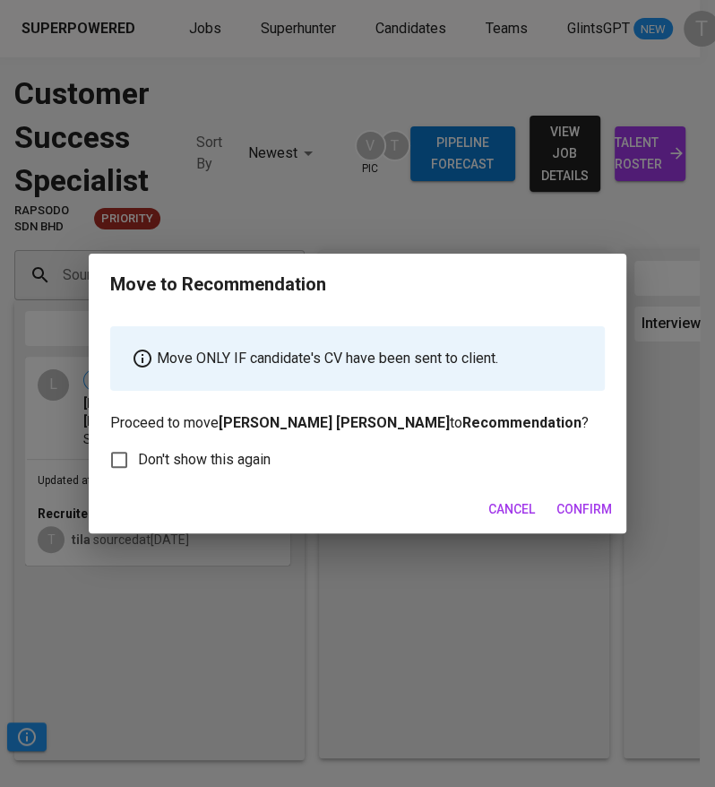
click at [587, 504] on span "Confirm" at bounding box center [584, 509] width 56 height 22
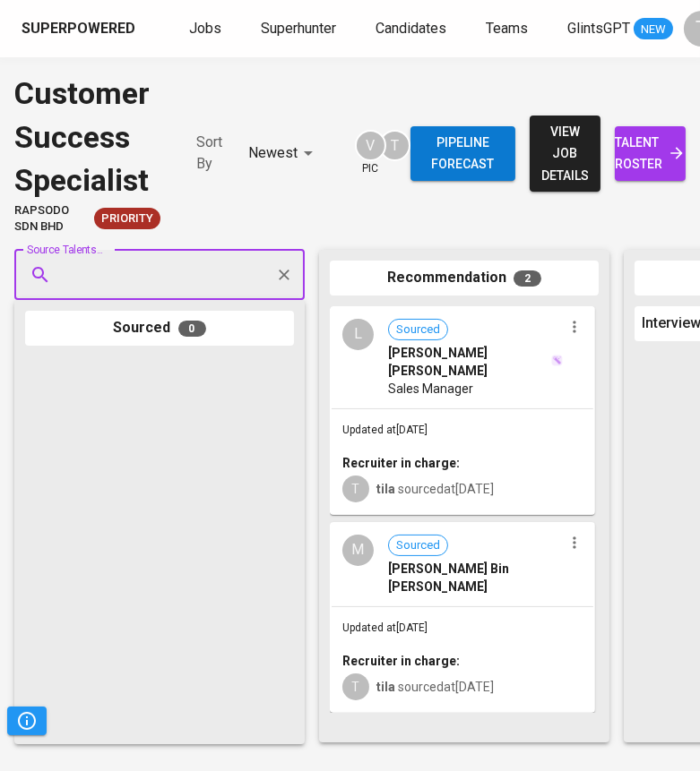
paste input "[EMAIL_ADDRESS][DOMAIN_NAME]"
type input "[EMAIL_ADDRESS][DOMAIN_NAME]"
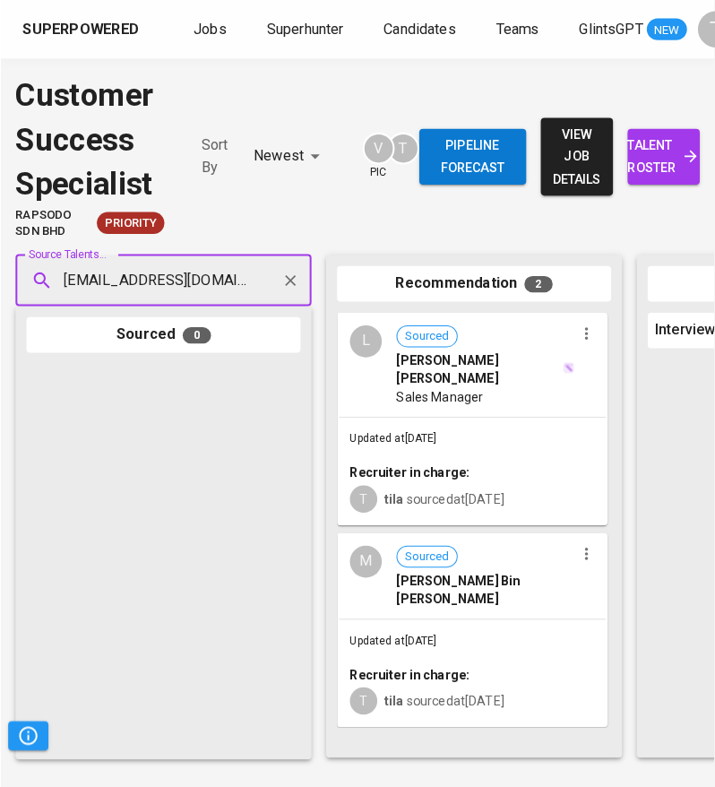
scroll to position [0, 8]
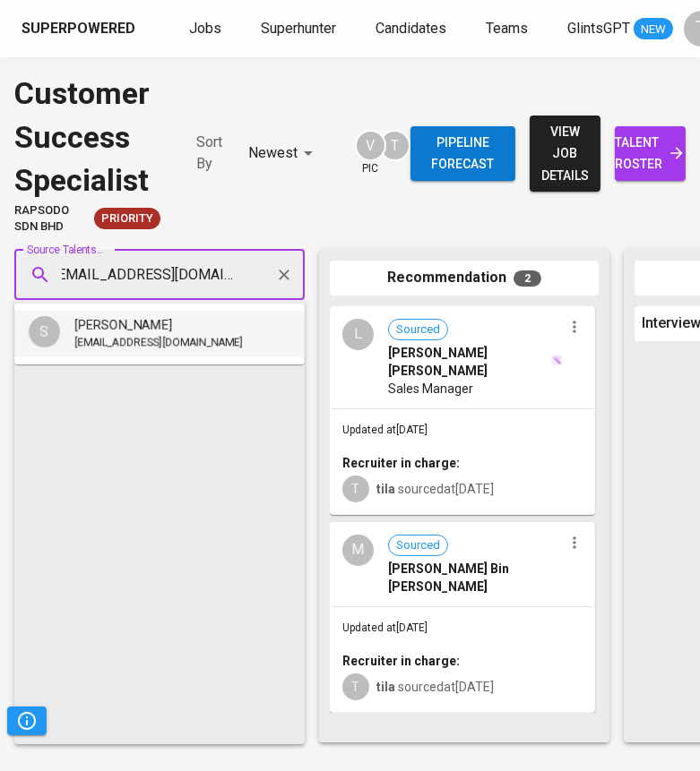
click at [142, 324] on span "[PERSON_NAME]" at bounding box center [123, 325] width 98 height 18
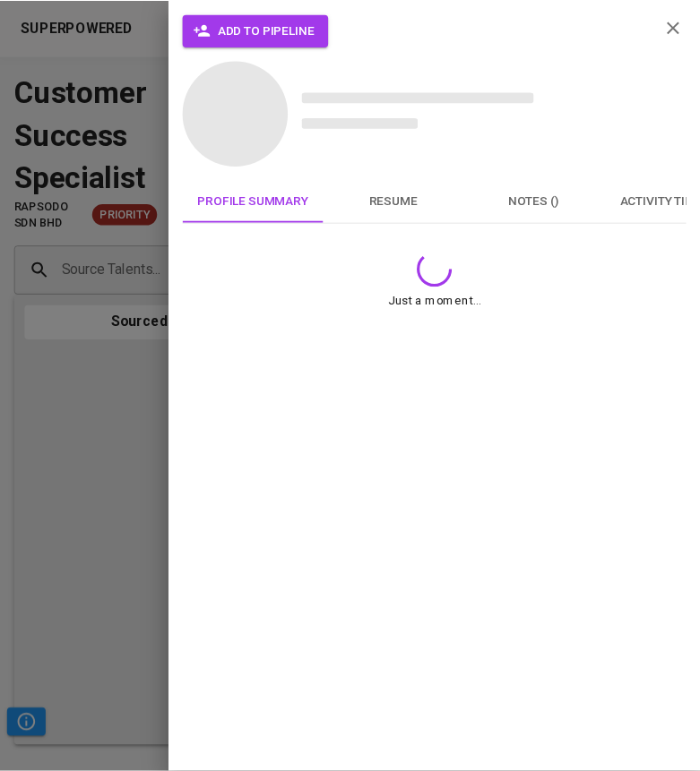
scroll to position [0, 0]
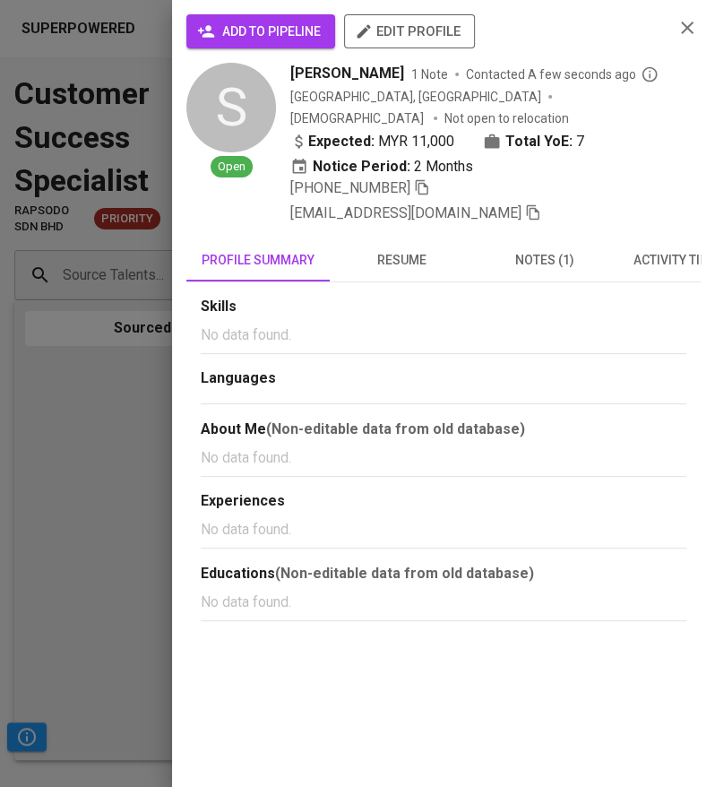
click at [312, 40] on span "add to pipeline" at bounding box center [261, 32] width 120 height 22
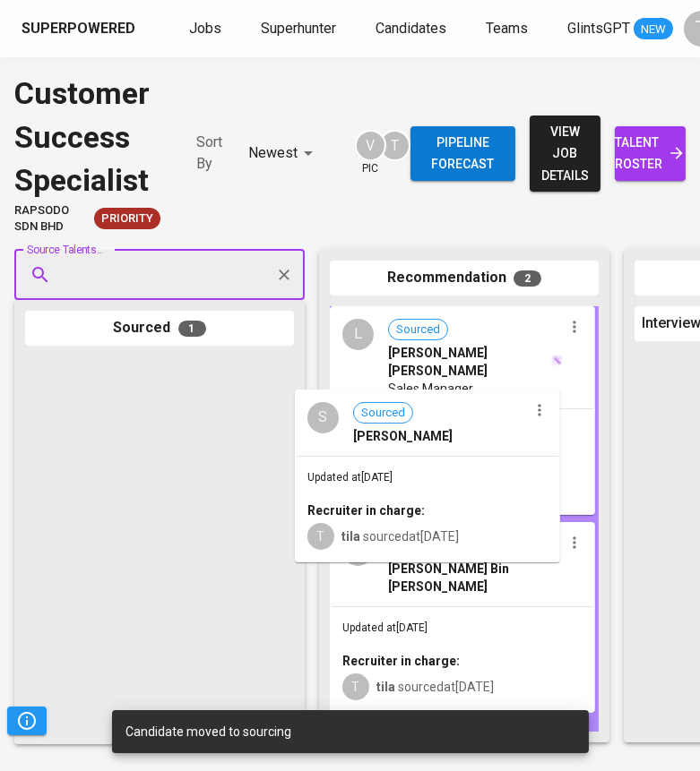
drag, startPoint x: 173, startPoint y: 465, endPoint x: 459, endPoint y: 495, distance: 287.4
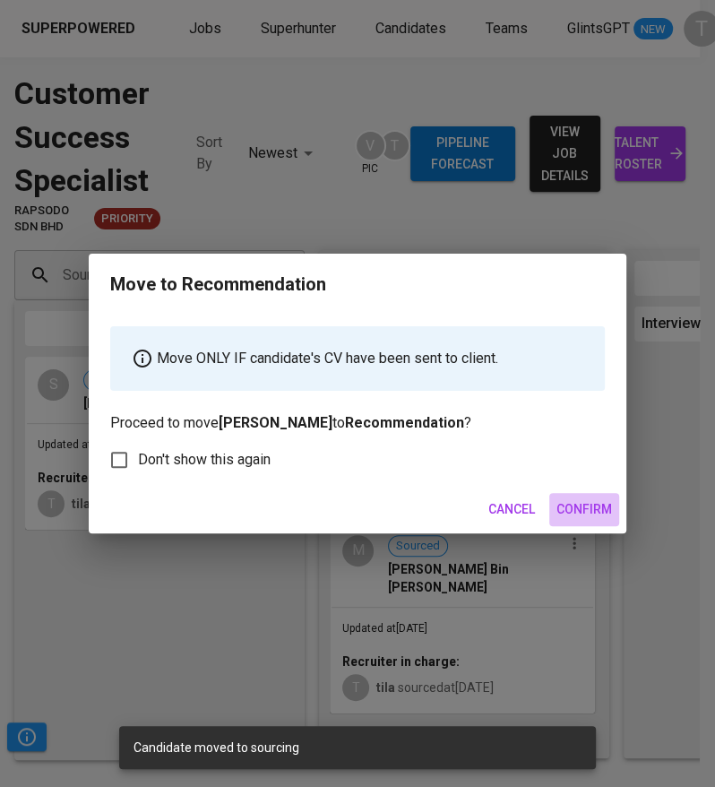
click at [574, 508] on span "Confirm" at bounding box center [584, 509] width 56 height 22
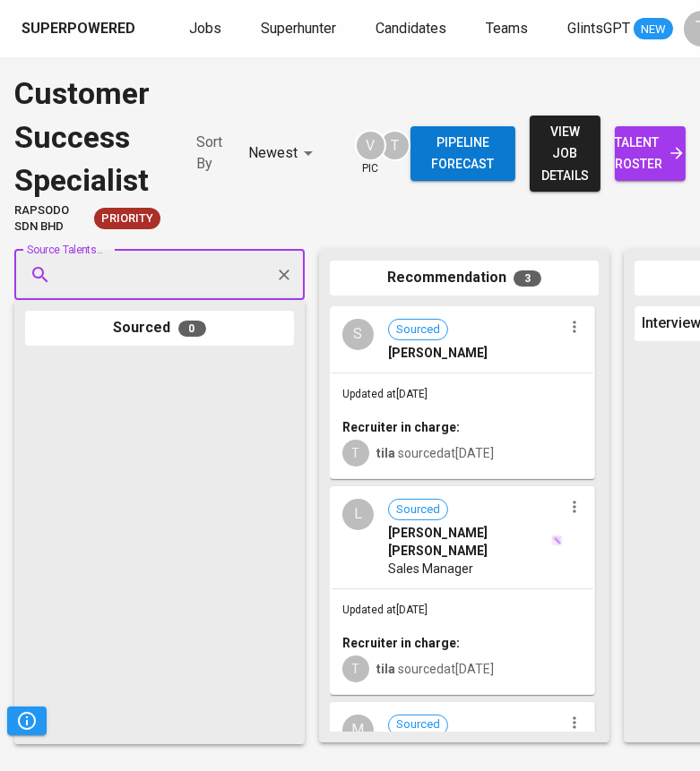
scroll to position [14, 0]
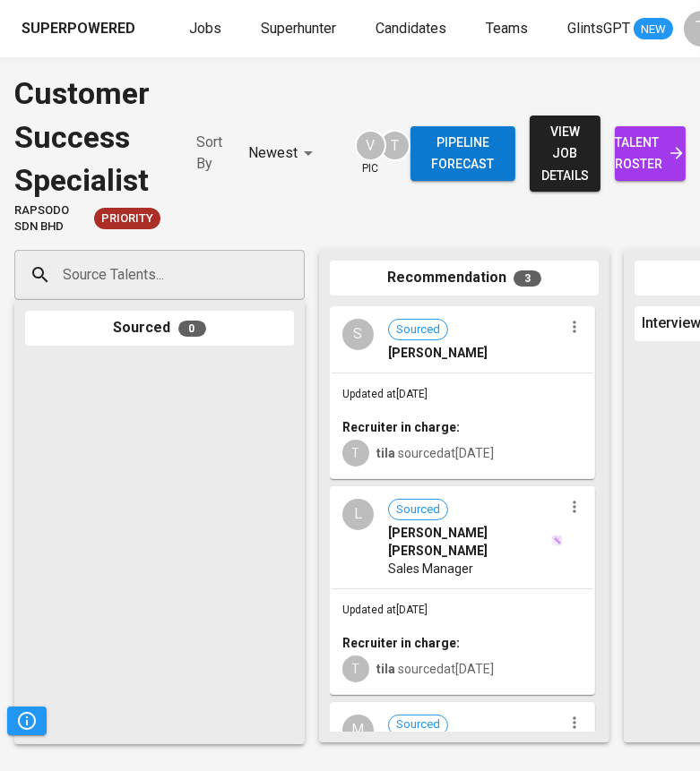
click at [198, 20] on span "Jobs" at bounding box center [205, 28] width 32 height 17
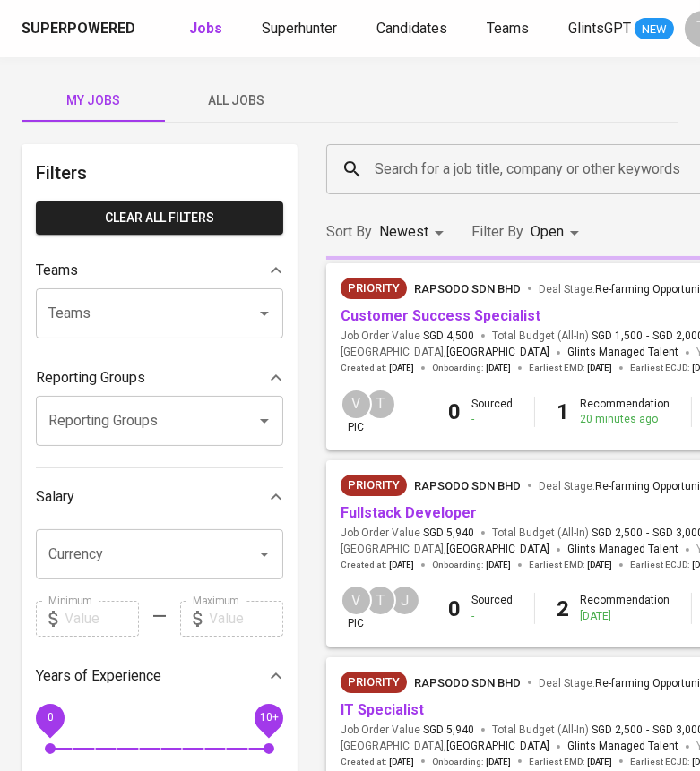
click at [208, 12] on div "Superpowered Jobs Superhunter Candidates Teams GlintsGPT NEW T" at bounding box center [350, 28] width 700 height 57
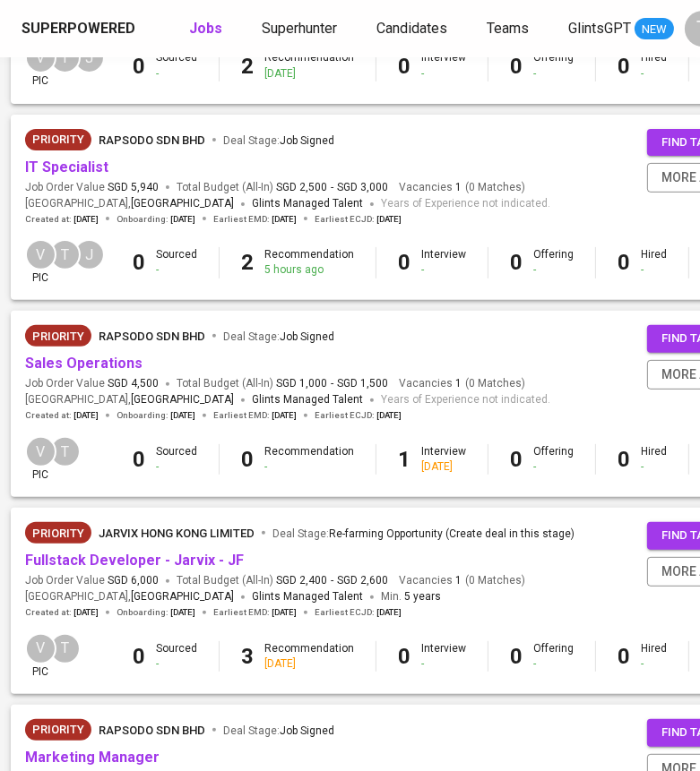
scroll to position [552, 315]
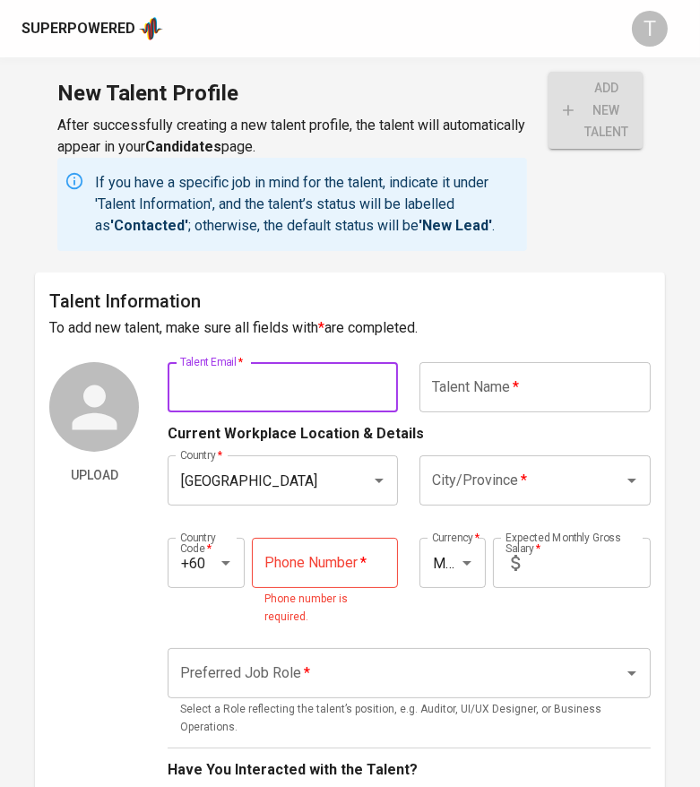
click at [271, 383] on input "text" at bounding box center [283, 387] width 230 height 50
click at [280, 401] on input "text" at bounding box center [283, 387] width 230 height 50
paste input "[EMAIL_ADDRESS][DOMAIN_NAME]"
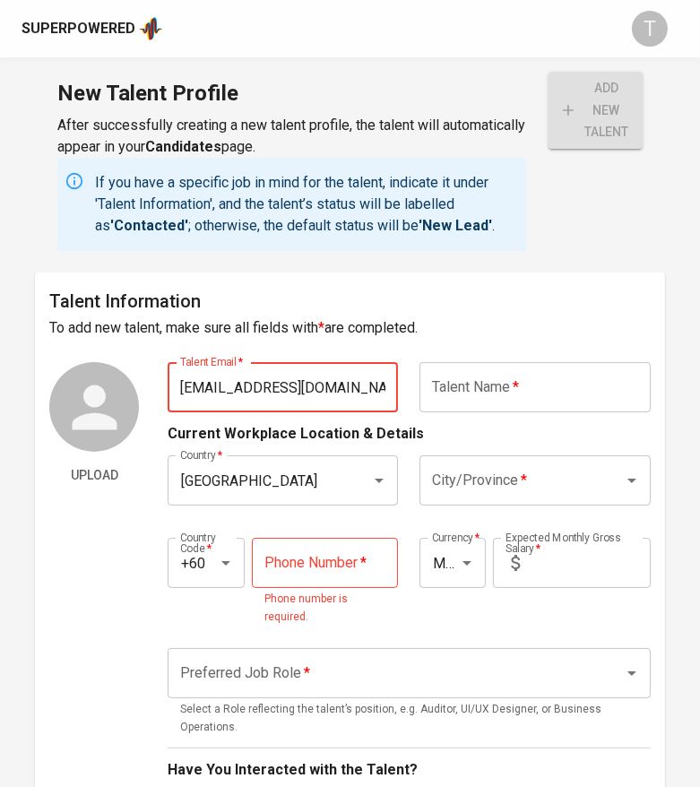
type input "[EMAIL_ADDRESS][DOMAIN_NAME]"
click at [456, 375] on input "text" at bounding box center [534, 387] width 230 height 50
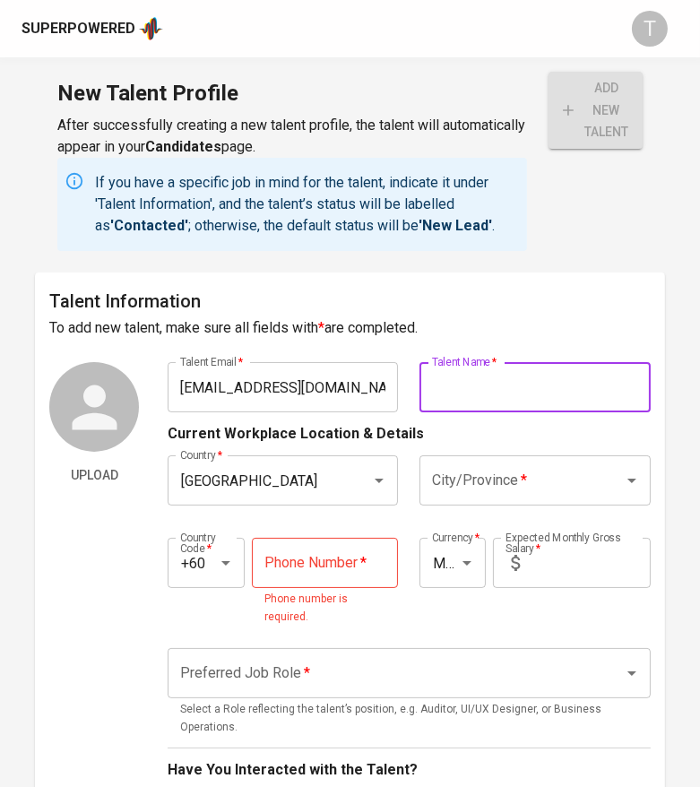
paste input "[PERSON_NAME]"
type input "[PERSON_NAME]"
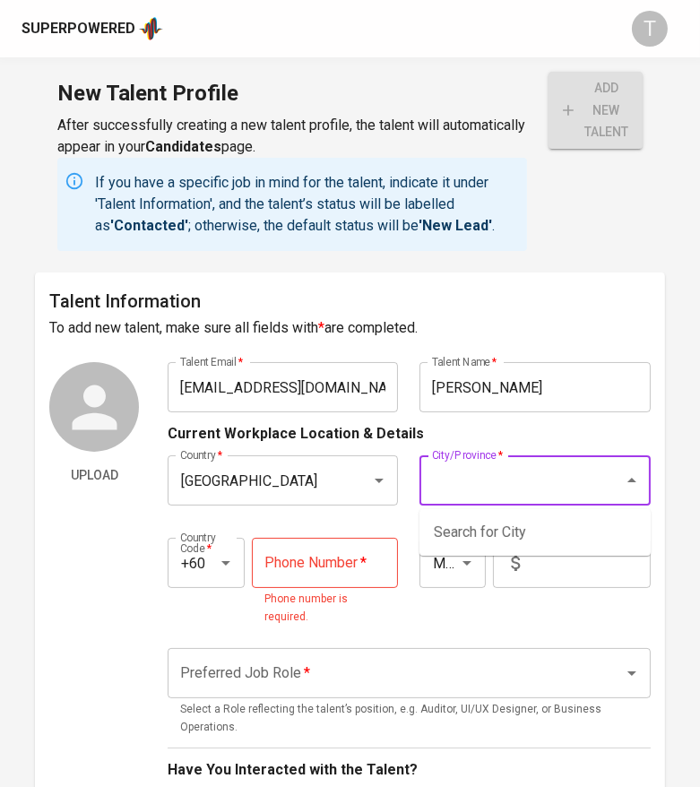
click at [488, 477] on input "City/Province   *" at bounding box center [509, 480] width 164 height 34
click at [481, 524] on li "[GEOGRAPHIC_DATA]" at bounding box center [534, 532] width 231 height 32
type input "[GEOGRAPHIC_DATA]"
click at [318, 560] on input "tel" at bounding box center [325, 563] width 147 height 50
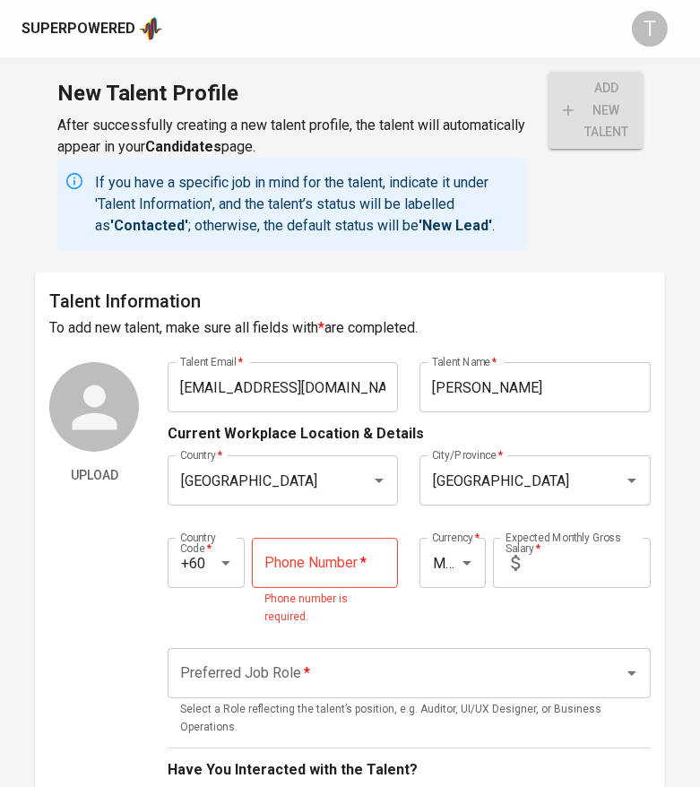
click at [357, 582] on input "tel" at bounding box center [325, 563] width 147 height 50
paste input "[PHONE_NUMBER]"
type input "[PHONE_NUMBER]"
click at [538, 566] on input "text" at bounding box center [589, 563] width 124 height 50
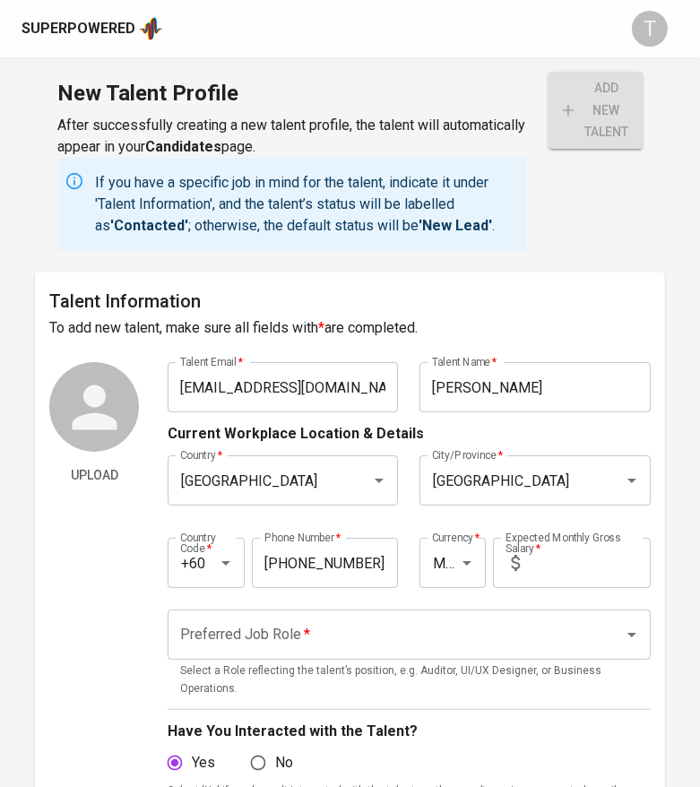
click at [474, 607] on div "Preferred Job Role   * Preferred Job Role * Select a Role reflecting the talent…" at bounding box center [409, 654] width 483 height 110
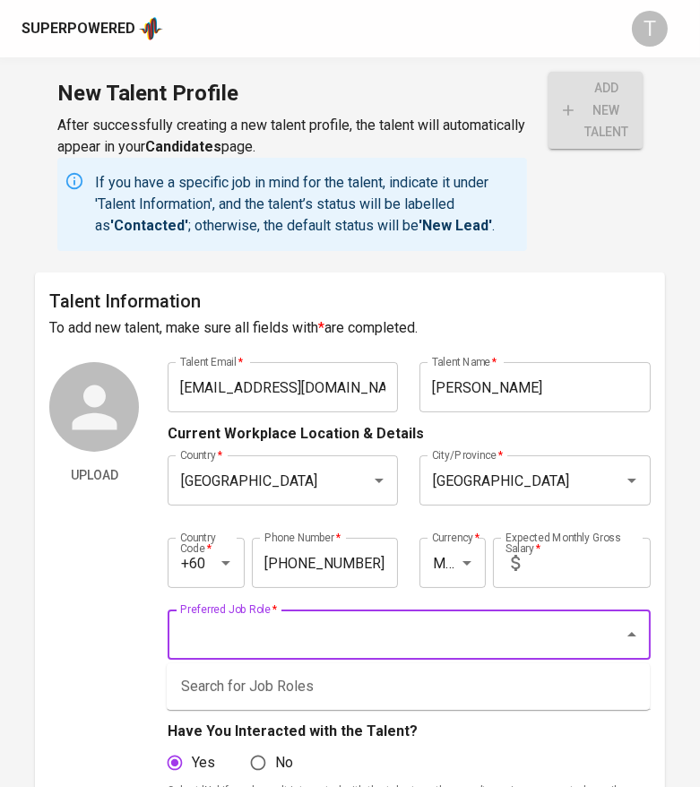
click at [467, 637] on input "Preferred Job Role   *" at bounding box center [384, 634] width 417 height 34
click at [404, 633] on input "it manager" at bounding box center [384, 634] width 417 height 34
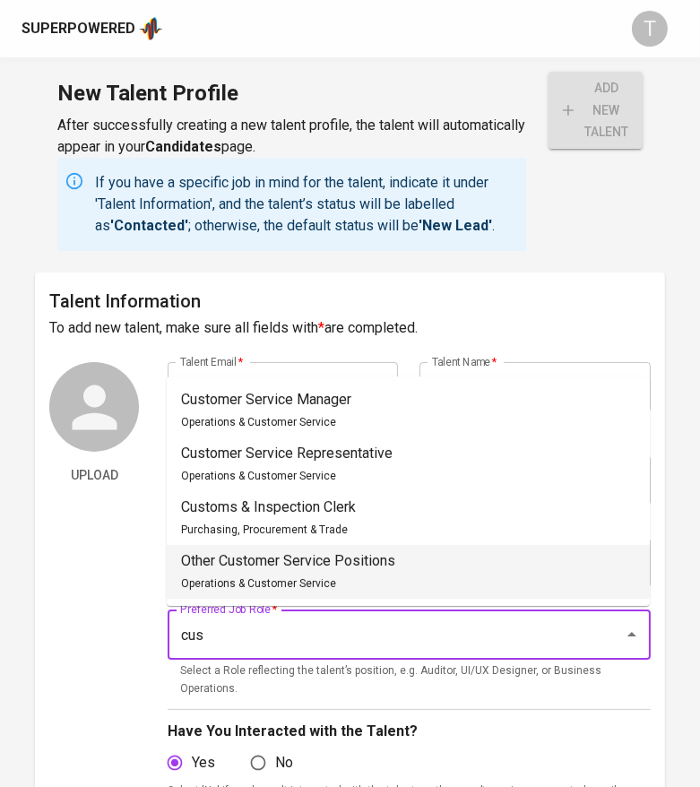
click at [372, 576] on div "Other Customer Service Positions Operations & Customer Service" at bounding box center [288, 571] width 214 height 43
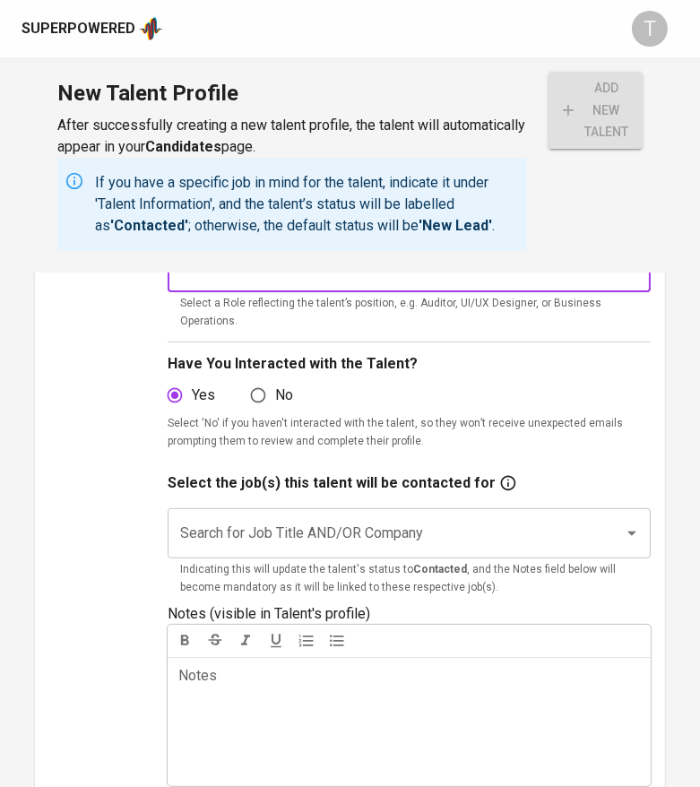
scroll to position [380, 0]
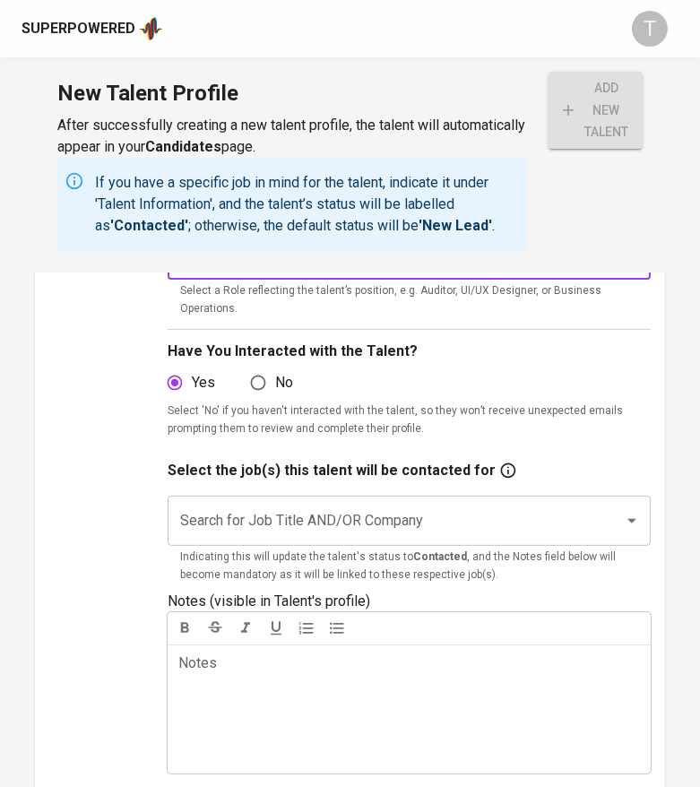
type input "Other Customer Service Positions"
click at [367, 529] on input "Search for Job Title AND/OR Company" at bounding box center [384, 521] width 417 height 34
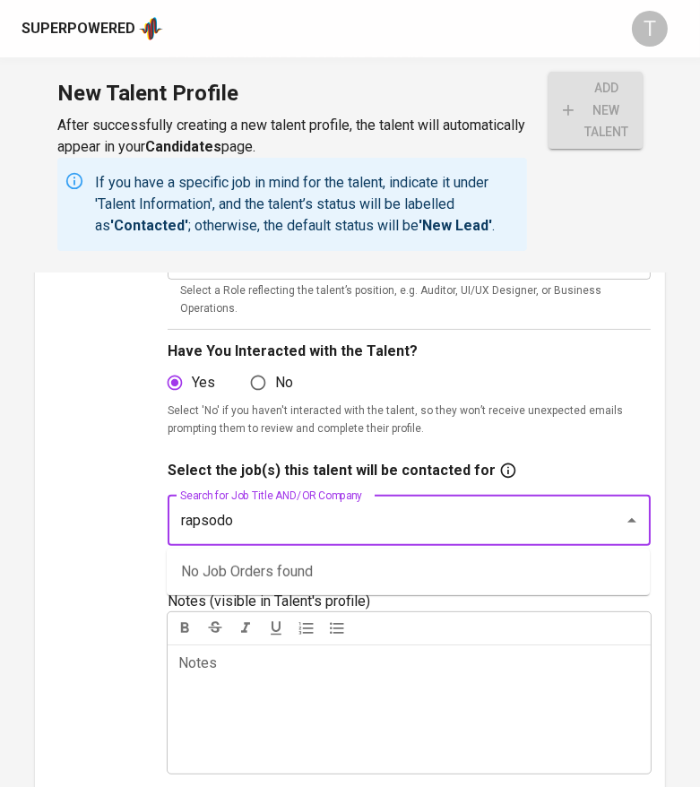
click at [334, 524] on input "rapsodo" at bounding box center [384, 521] width 417 height 34
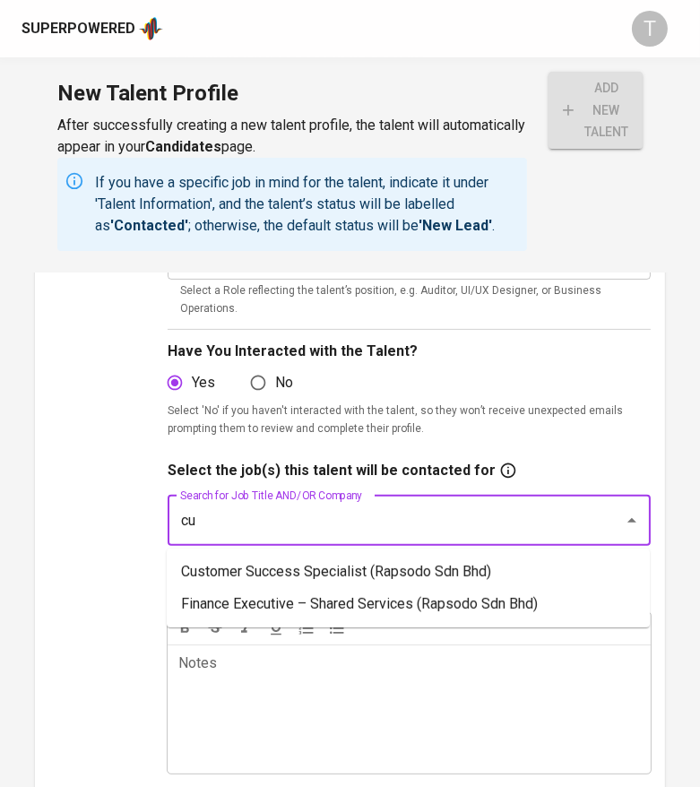
type input "cus"
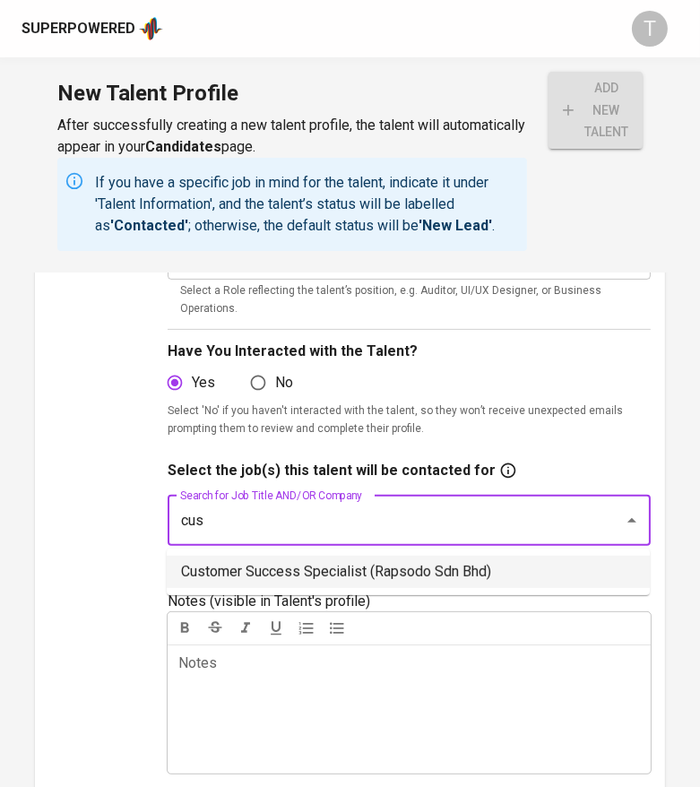
click at [333, 578] on li "Customer Success Specialist (Rapsodo Sdn Bhd)" at bounding box center [408, 572] width 483 height 32
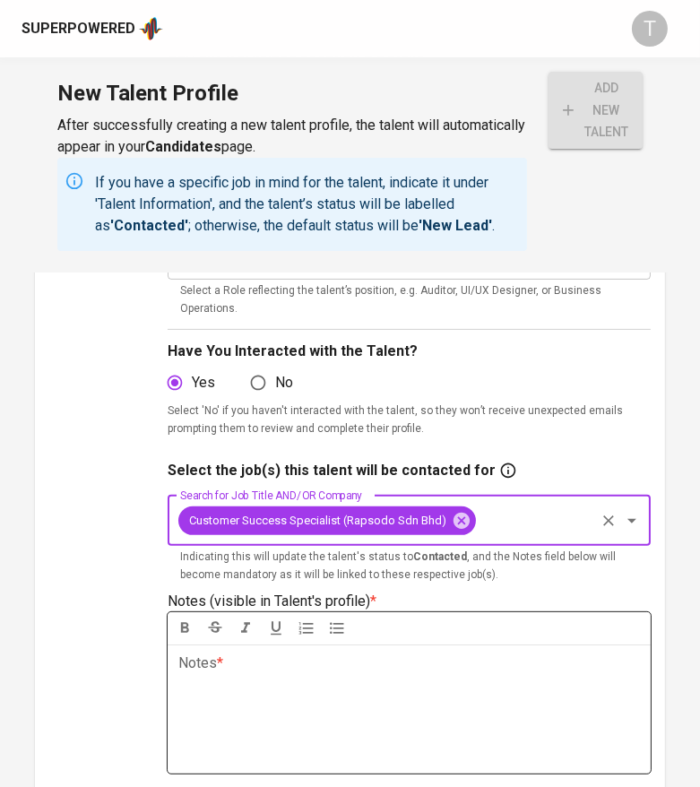
click at [276, 709] on div "Notes * ﻿" at bounding box center [409, 708] width 483 height 129
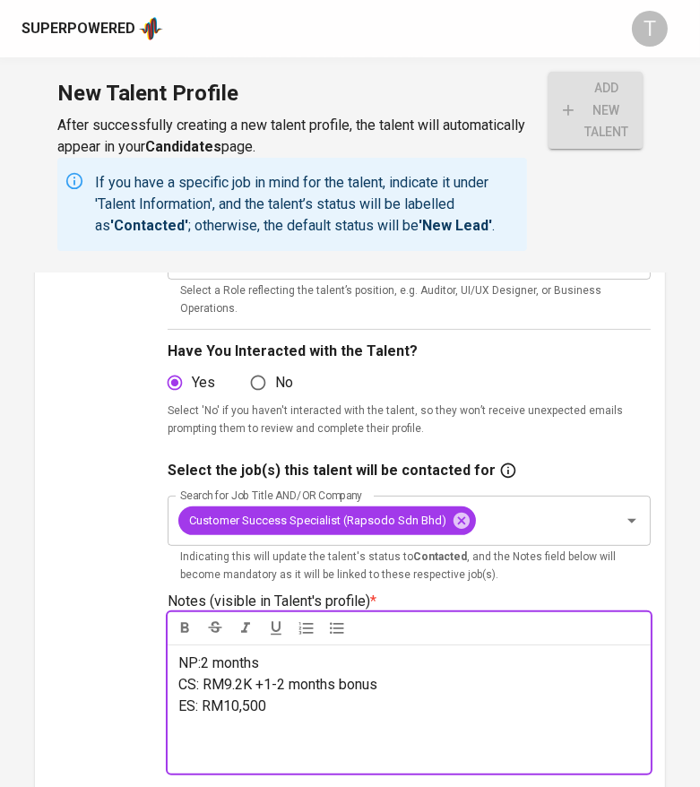
click at [244, 746] on p "﻿" at bounding box center [408, 749] width 461 height 22
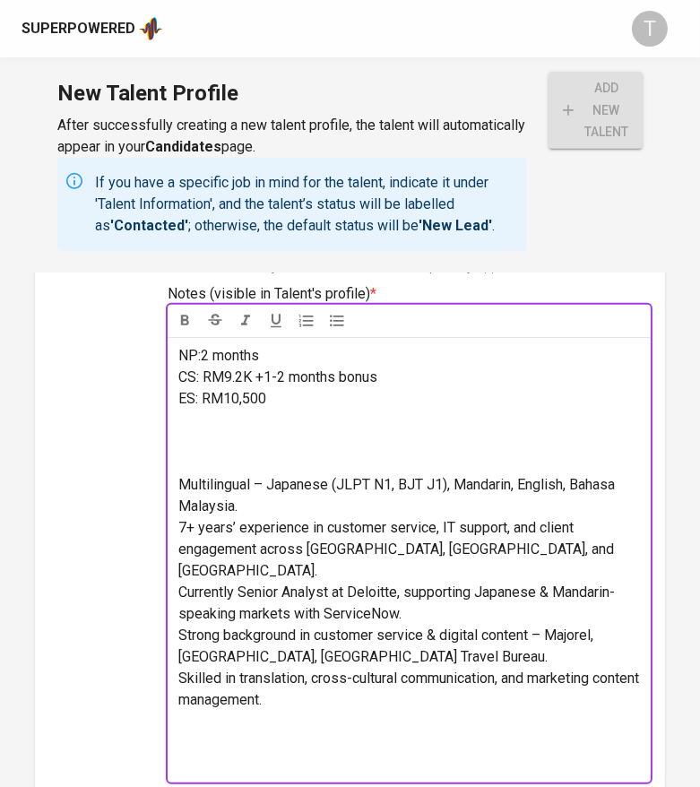
scroll to position [690, 0]
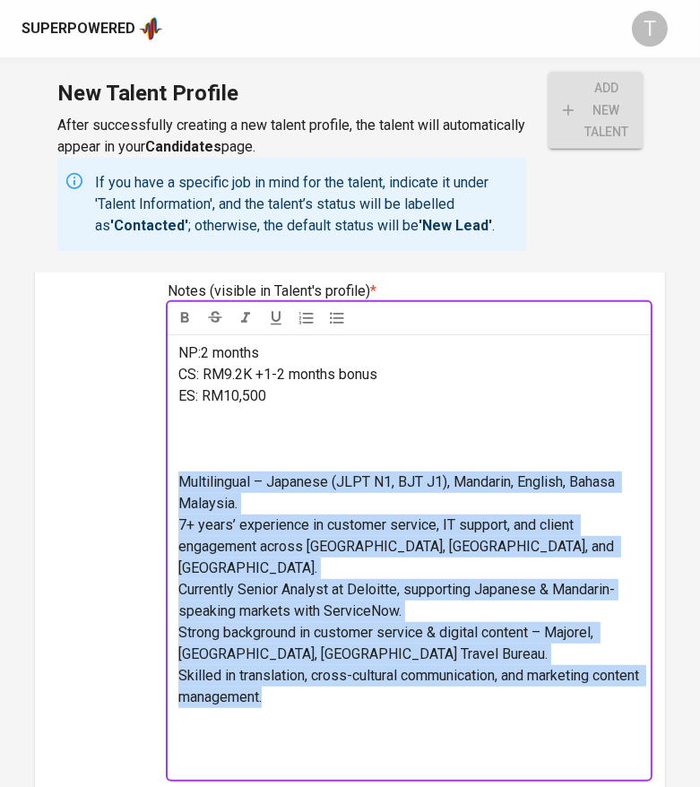
drag, startPoint x: 181, startPoint y: 477, endPoint x: 347, endPoint y: 670, distance: 254.8
click at [347, 670] on div "NP:2 months CS: RM9.2K +1-2 months bonus ES: RM10,500 ﻿ Multilingual – Japanese…" at bounding box center [409, 556] width 483 height 445
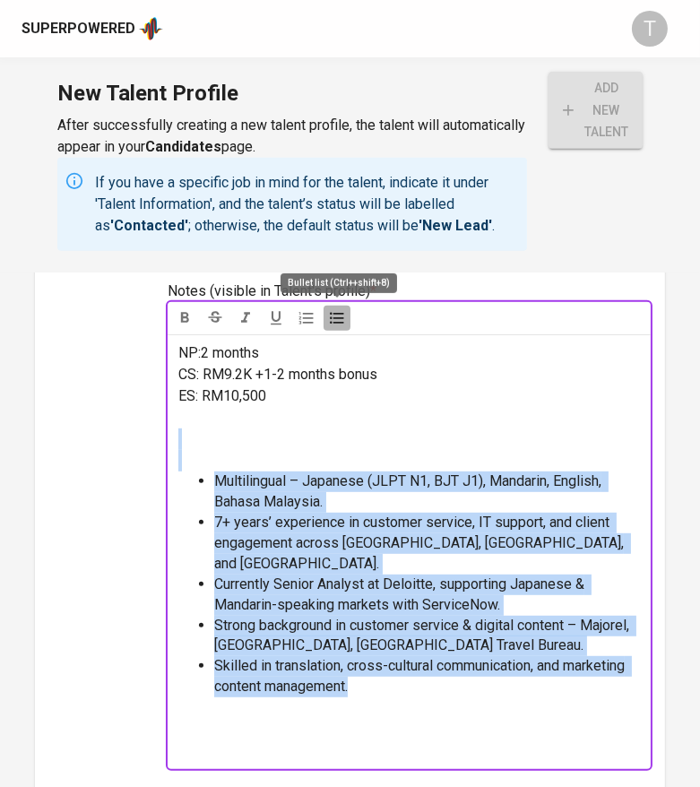
click at [340, 321] on icon "button" at bounding box center [337, 318] width 18 height 18
click at [332, 495] on li "Multilingual – Japanese (JLPT N1, BJT J1), Mandarin, English, Bahasa Malaysia." at bounding box center [427, 491] width 426 height 41
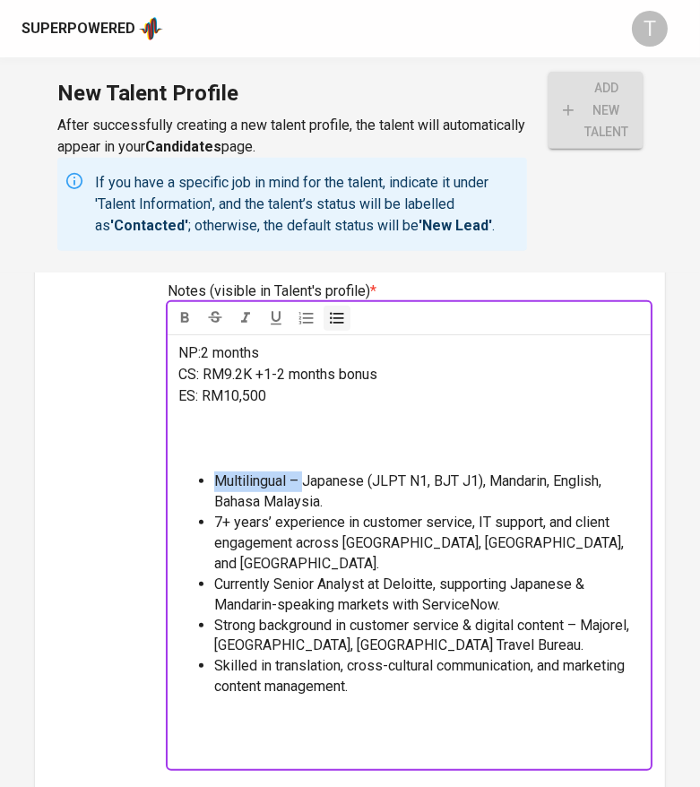
drag, startPoint x: 305, startPoint y: 483, endPoint x: 210, endPoint y: 488, distance: 95.1
click at [210, 488] on ul "Multilingual – Japanese (JLPT N1, BJT J1), Mandarin, English, Bahasa Malaysia. …" at bounding box center [408, 584] width 461 height 226
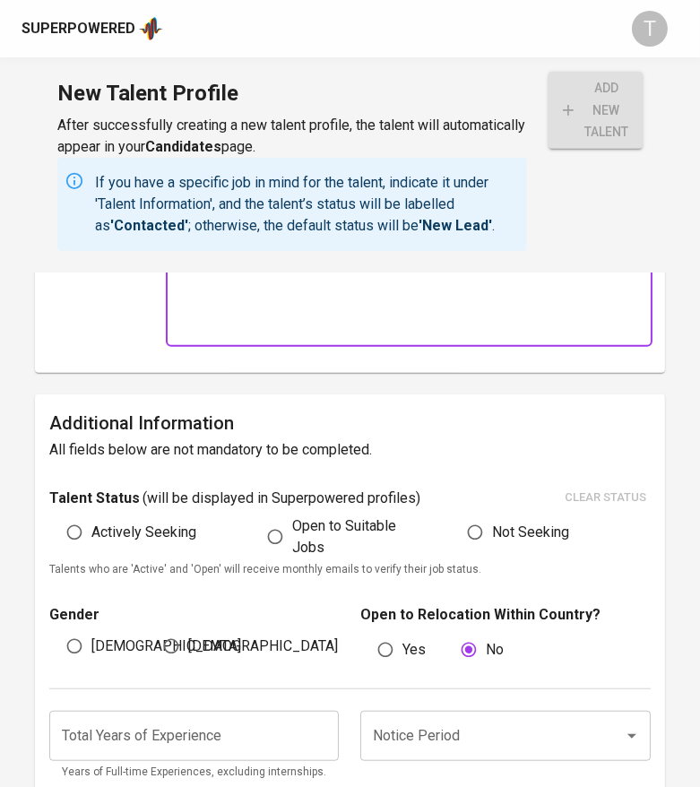
scroll to position [1099, 0]
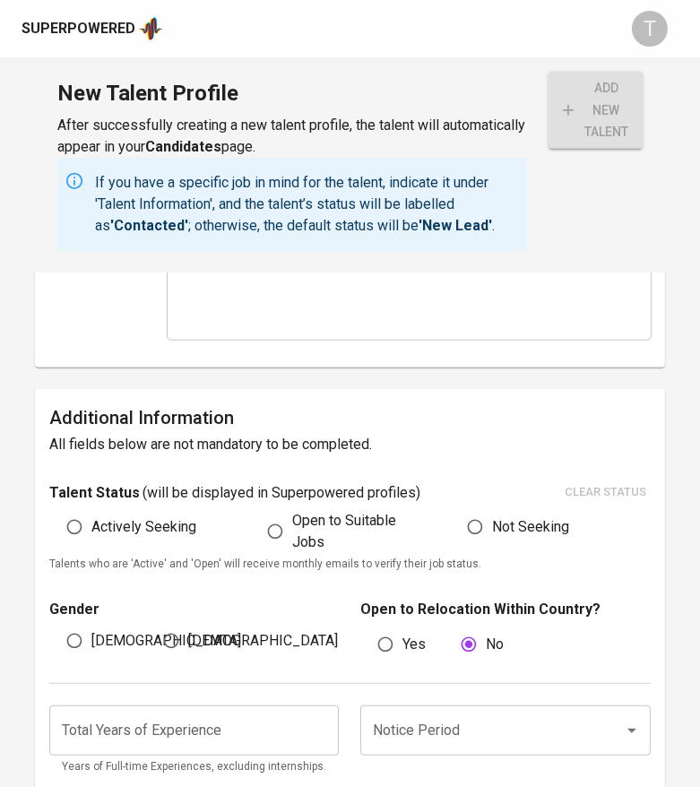
drag, startPoint x: 157, startPoint y: 500, endPoint x: 125, endPoint y: 576, distance: 82.7
click at [156, 516] on span "Actively Seeking" at bounding box center [143, 527] width 105 height 22
click at [91, 510] on input "Actively Seeking" at bounding box center [74, 527] width 34 height 34
radio input "true"
drag, startPoint x: 100, startPoint y: 616, endPoint x: 127, endPoint y: 616, distance: 26.9
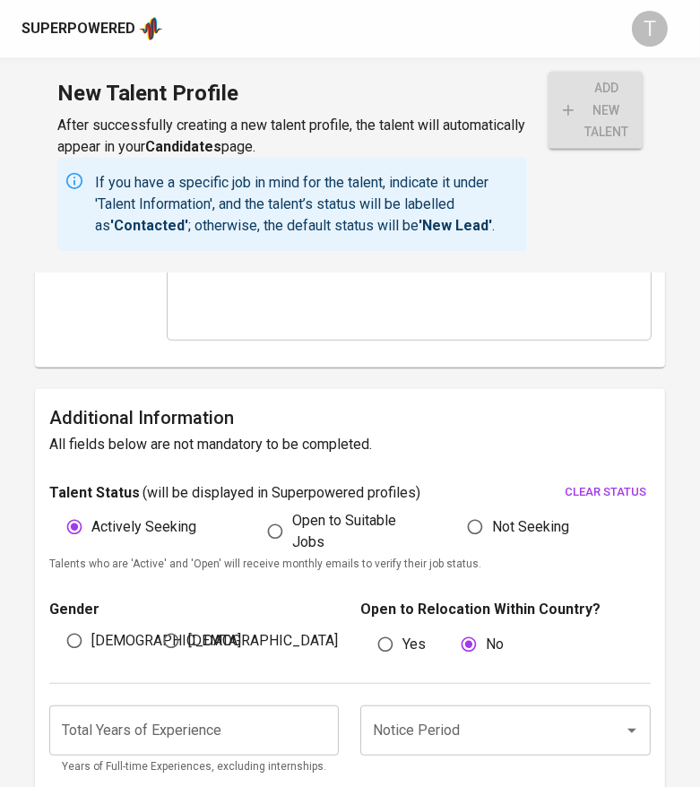
click at [100, 630] on span "[DEMOGRAPHIC_DATA]" at bounding box center [166, 641] width 150 height 22
click at [91, 624] on input "[DEMOGRAPHIC_DATA]" at bounding box center [74, 641] width 34 height 34
radio input "true"
click at [472, 713] on input "Notice Period" at bounding box center [479, 730] width 223 height 34
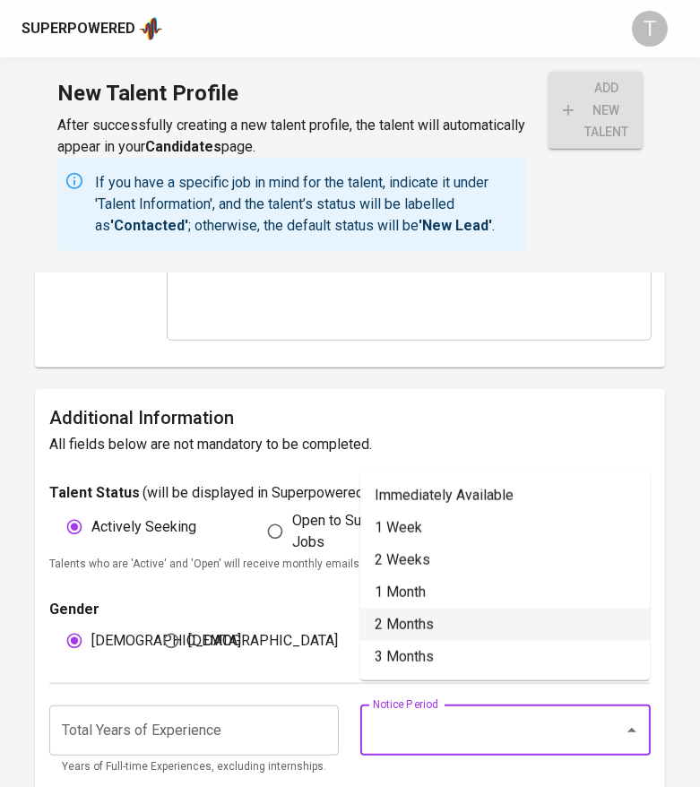
click at [466, 624] on li "2 Months" at bounding box center [504, 624] width 289 height 32
type input "2 Months"
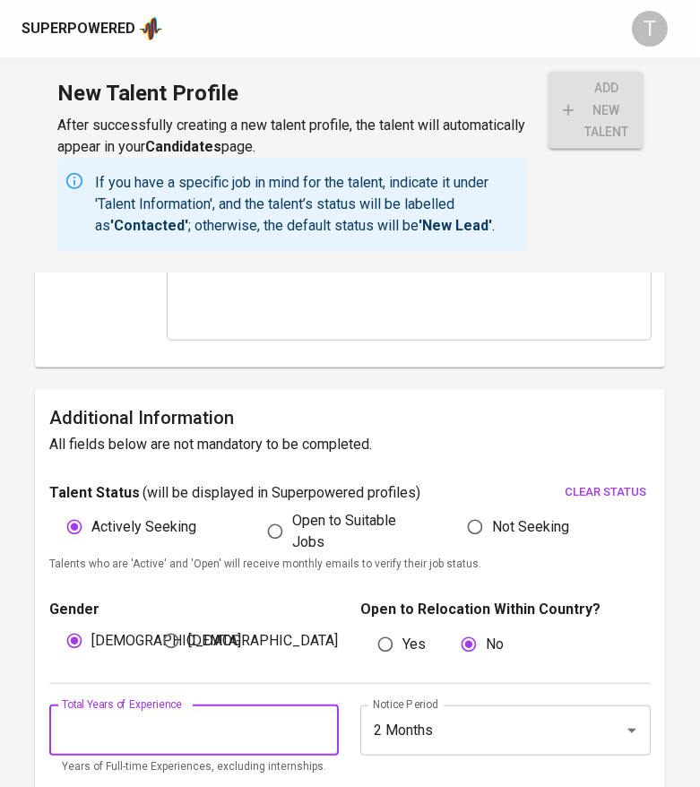
click at [115, 712] on input "number" at bounding box center [193, 730] width 289 height 50
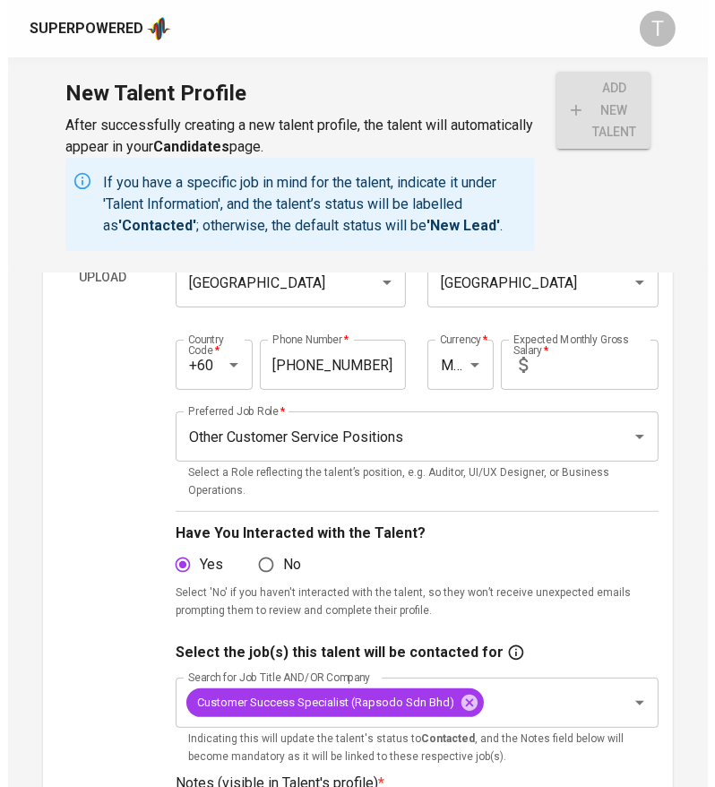
scroll to position [0, 0]
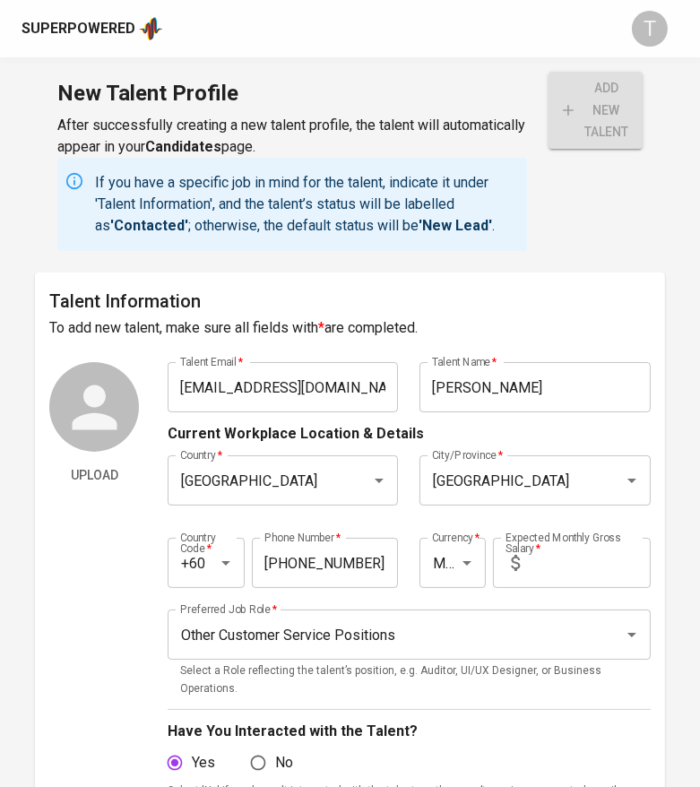
type input "7"
click at [563, 570] on input "text" at bounding box center [589, 563] width 124 height 50
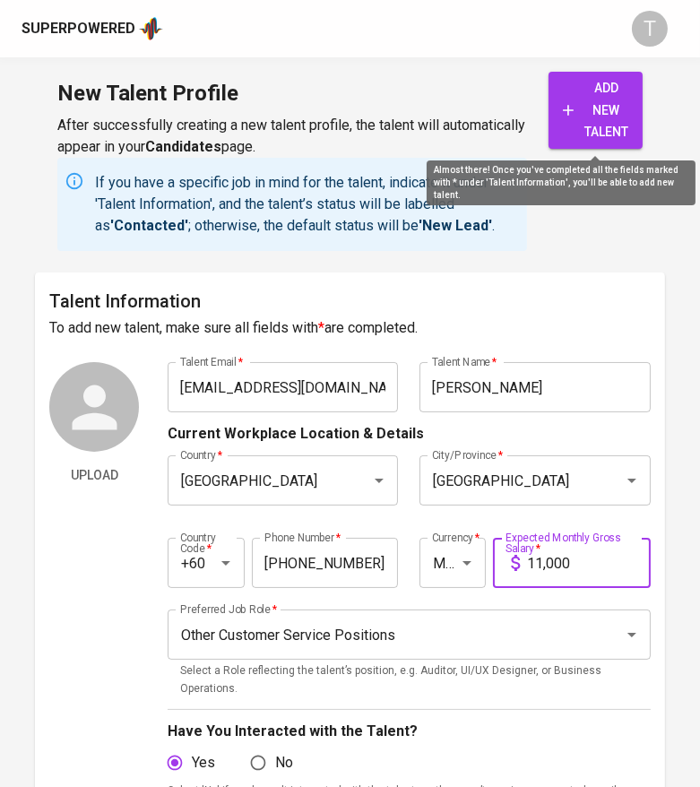
type input "11,000"
click at [628, 91] on button "add new talent" at bounding box center [595, 110] width 94 height 77
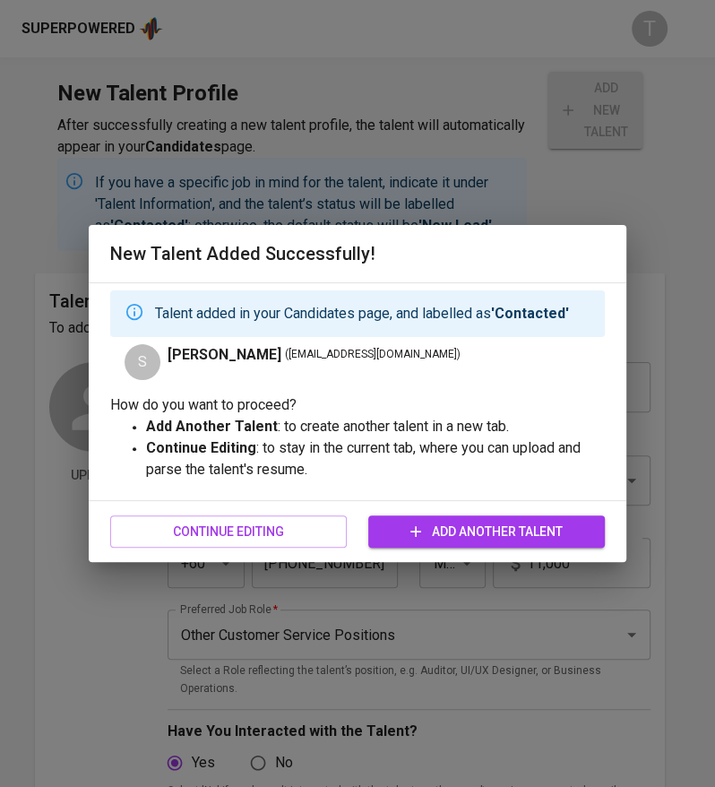
click at [279, 528] on span "Continue Editing" at bounding box center [229, 532] width 208 height 22
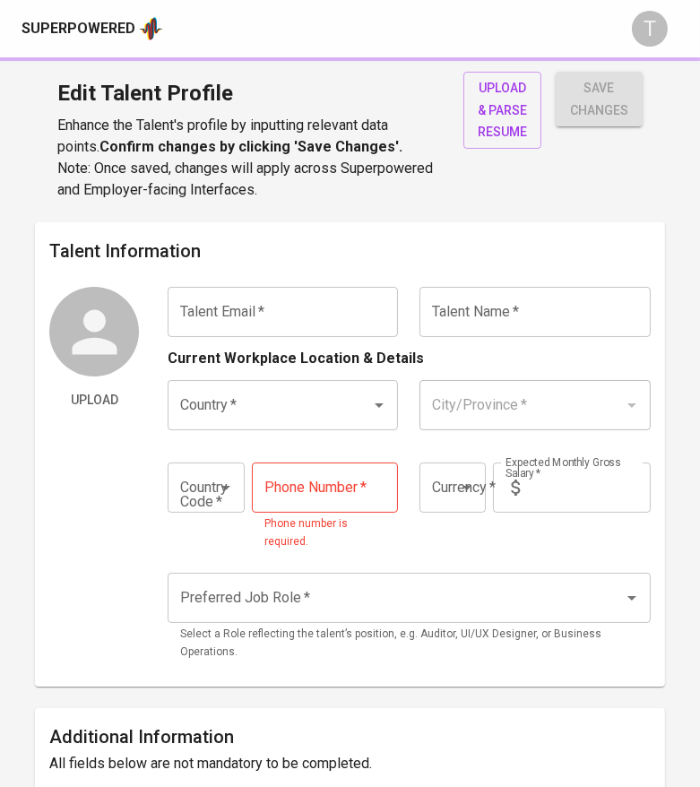
type input "[EMAIL_ADDRESS][DOMAIN_NAME]"
type input "[PERSON_NAME]"
type input "[GEOGRAPHIC_DATA]"
type input "+60"
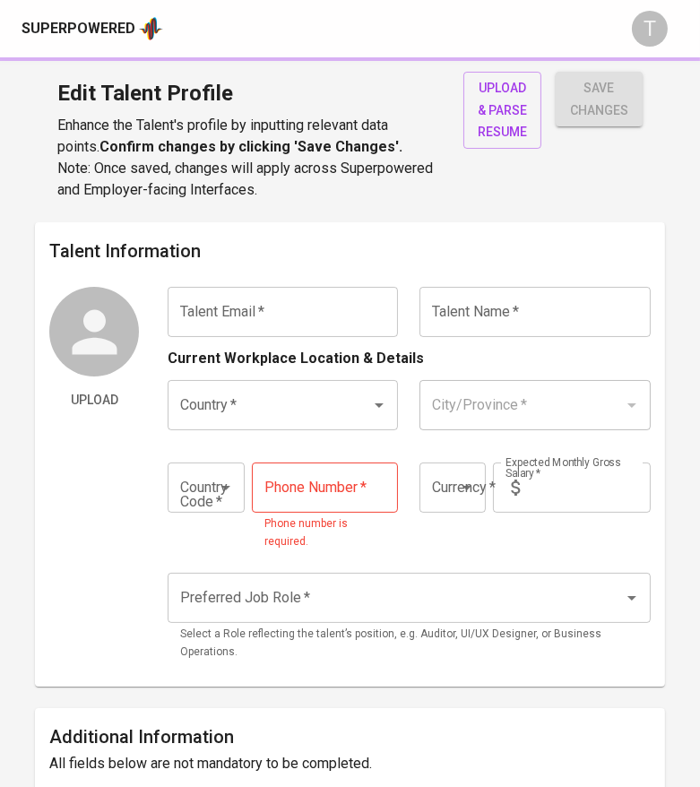
type input "[PHONE_NUMBER]"
type input "MYR"
type input "11,000"
type input "Other Customer Service Positions"
radio input "true"
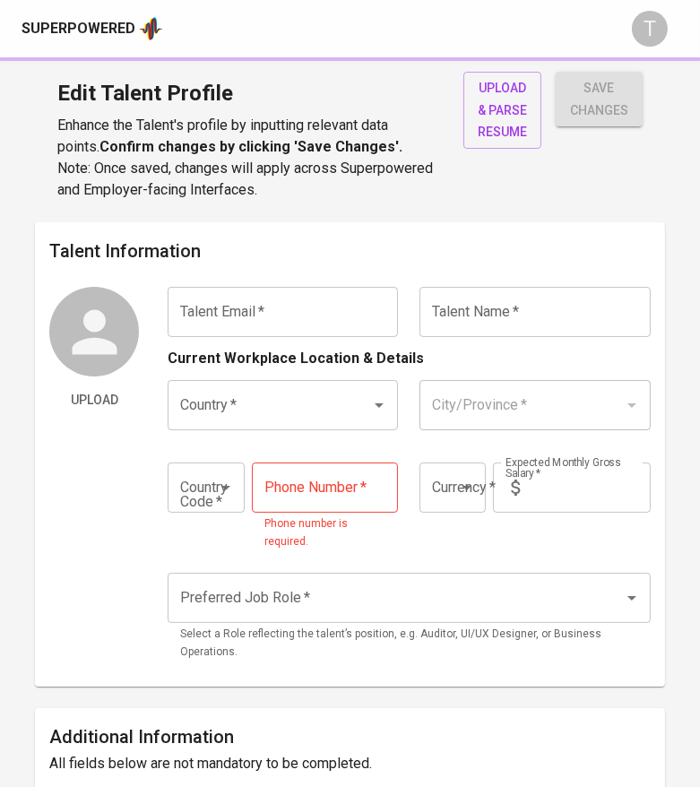
radio input "true"
type input "7"
type input "2 Months"
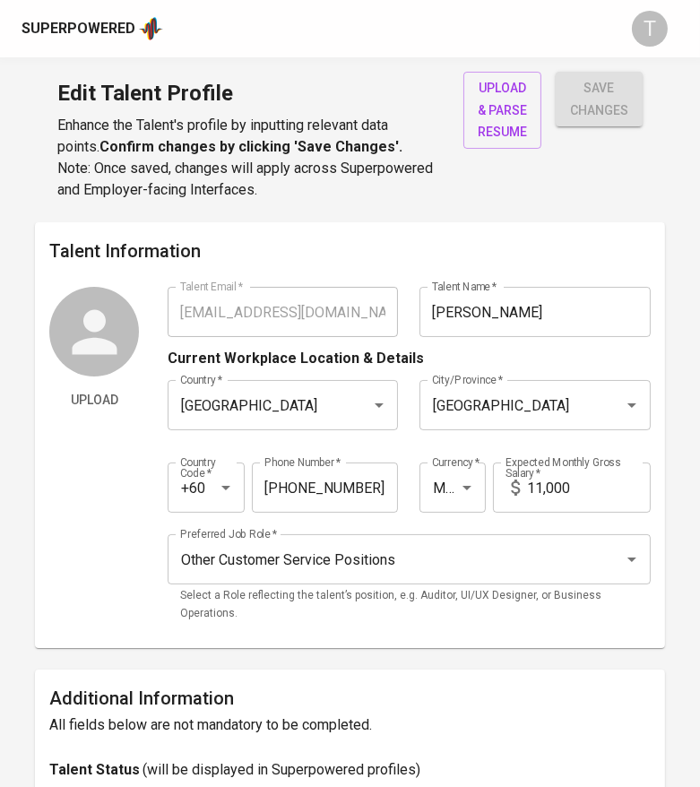
click at [471, 83] on button "upload & parse resume" at bounding box center [502, 110] width 78 height 77
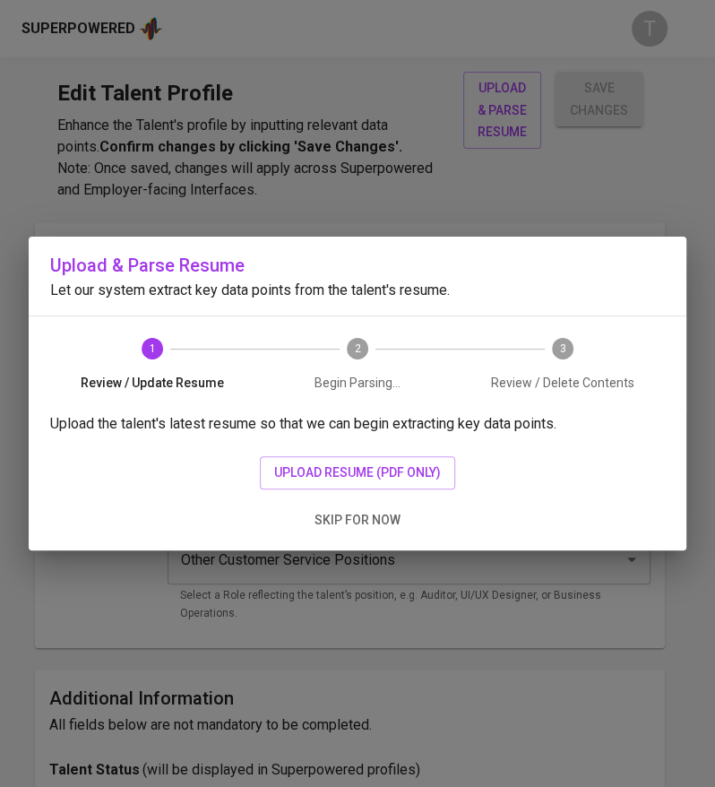
click at [306, 480] on span "upload resume (pdf only)" at bounding box center [357, 472] width 167 height 22
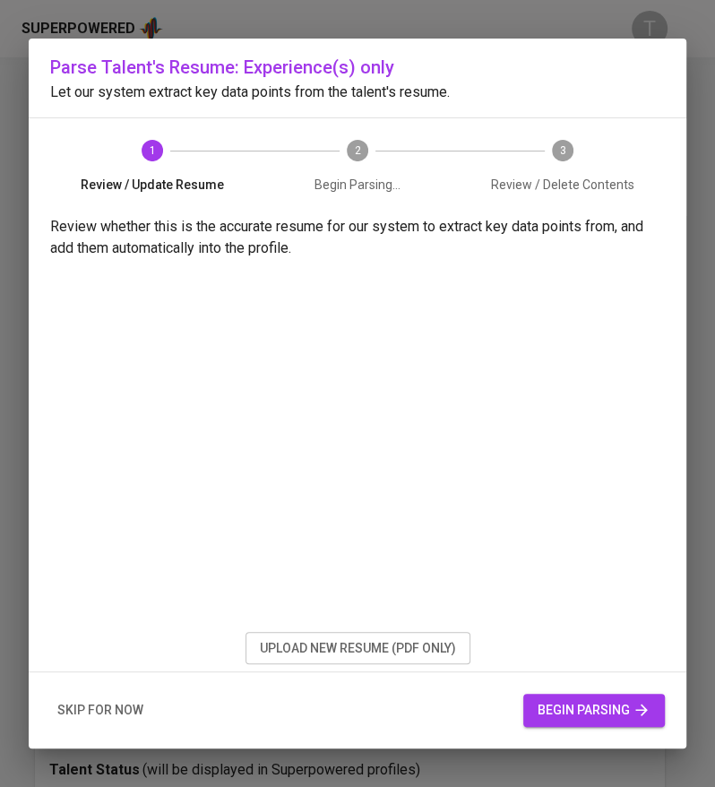
click at [551, 700] on span "begin parsing" at bounding box center [594, 710] width 113 height 22
